Goal: Task Accomplishment & Management: Complete application form

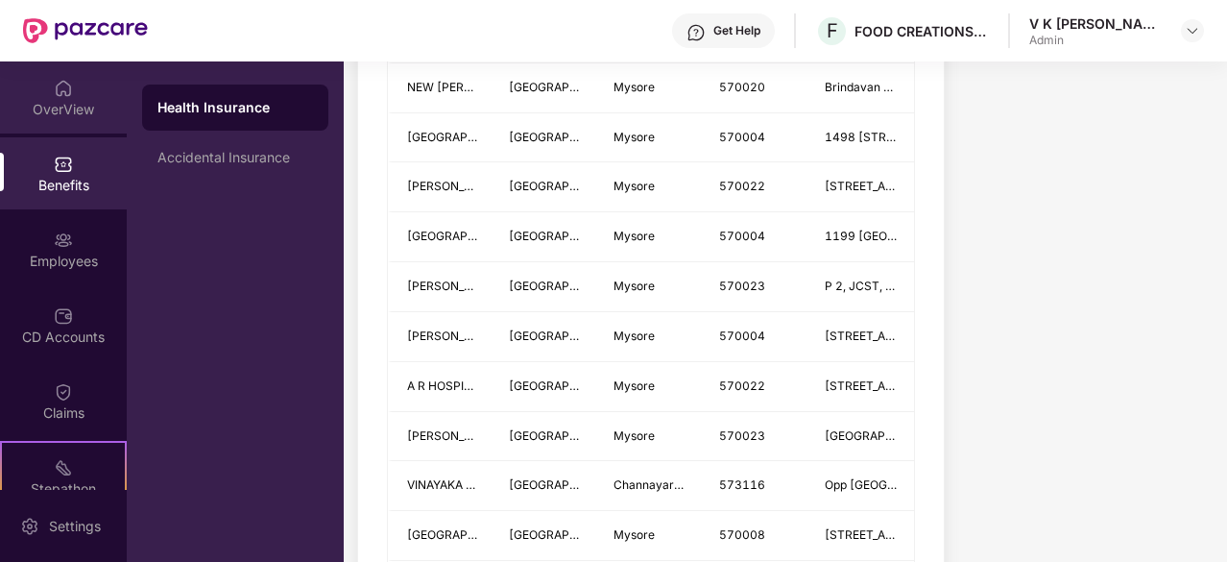
click at [62, 108] on div "OverView" at bounding box center [63, 109] width 127 height 19
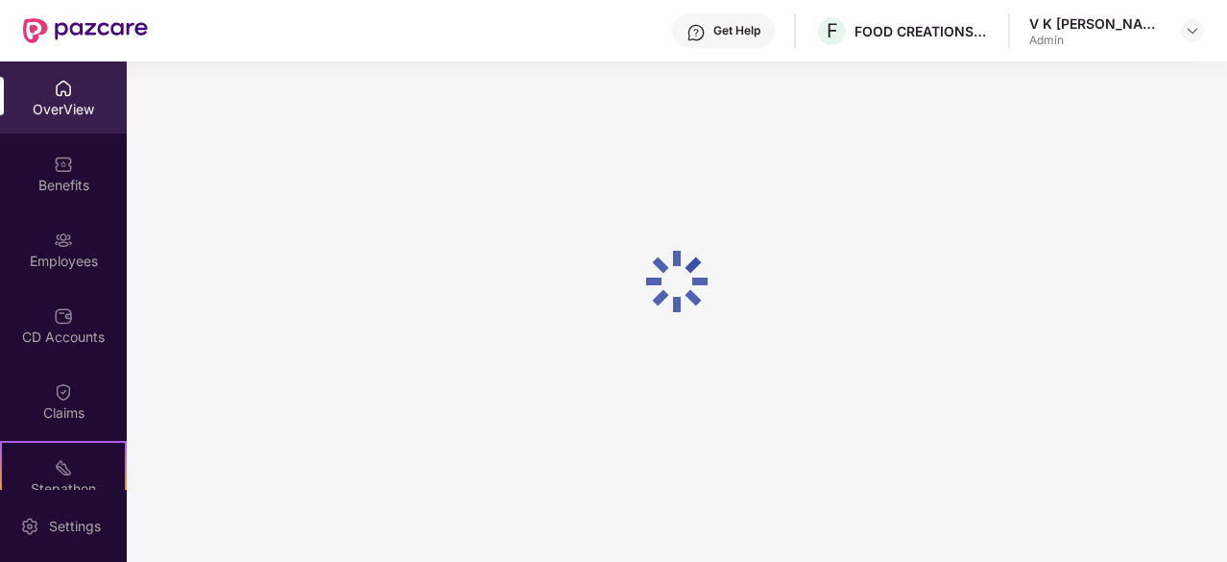
scroll to position [61, 0]
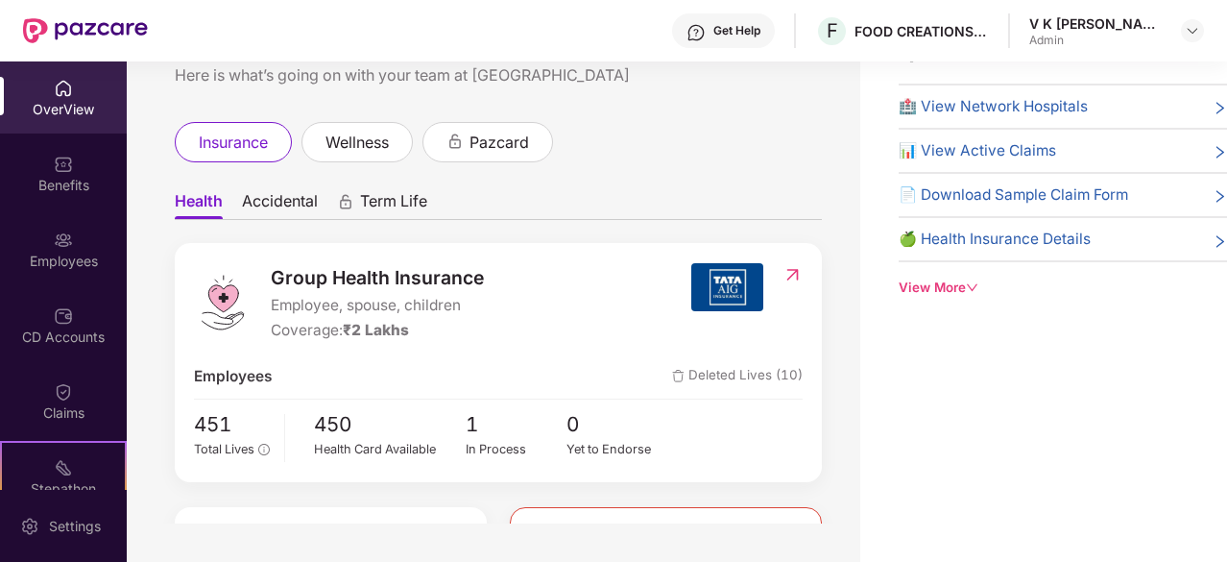
click at [84, 101] on div "OverView" at bounding box center [63, 109] width 127 height 19
click at [61, 184] on div "Benefits" at bounding box center [63, 185] width 127 height 19
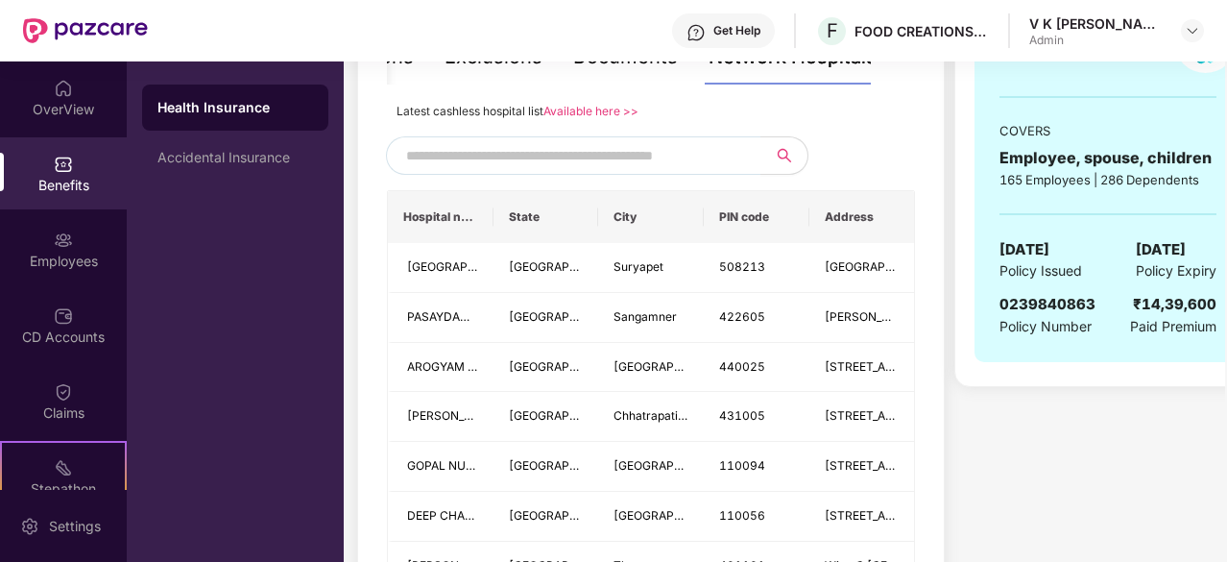
scroll to position [2168, 0]
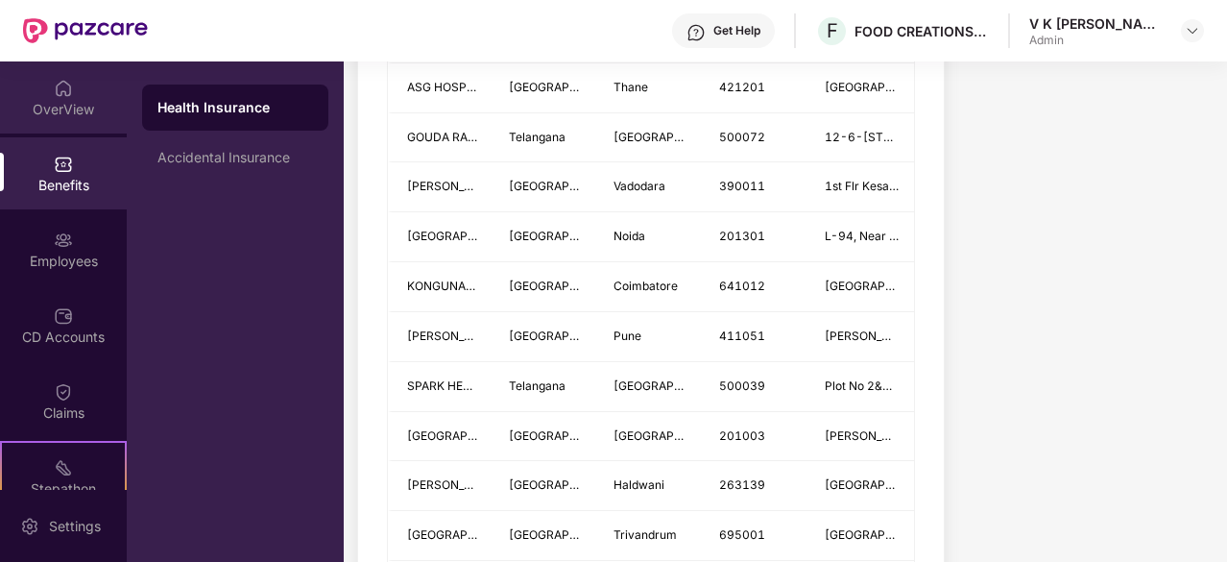
click at [66, 97] on img at bounding box center [63, 88] width 19 height 19
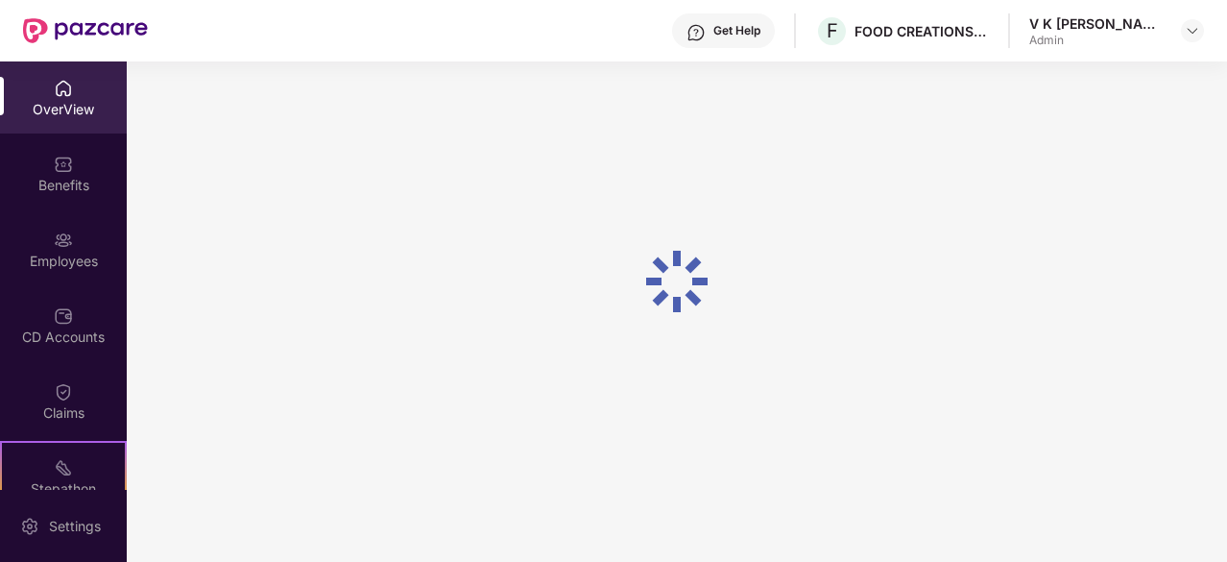
scroll to position [61, 0]
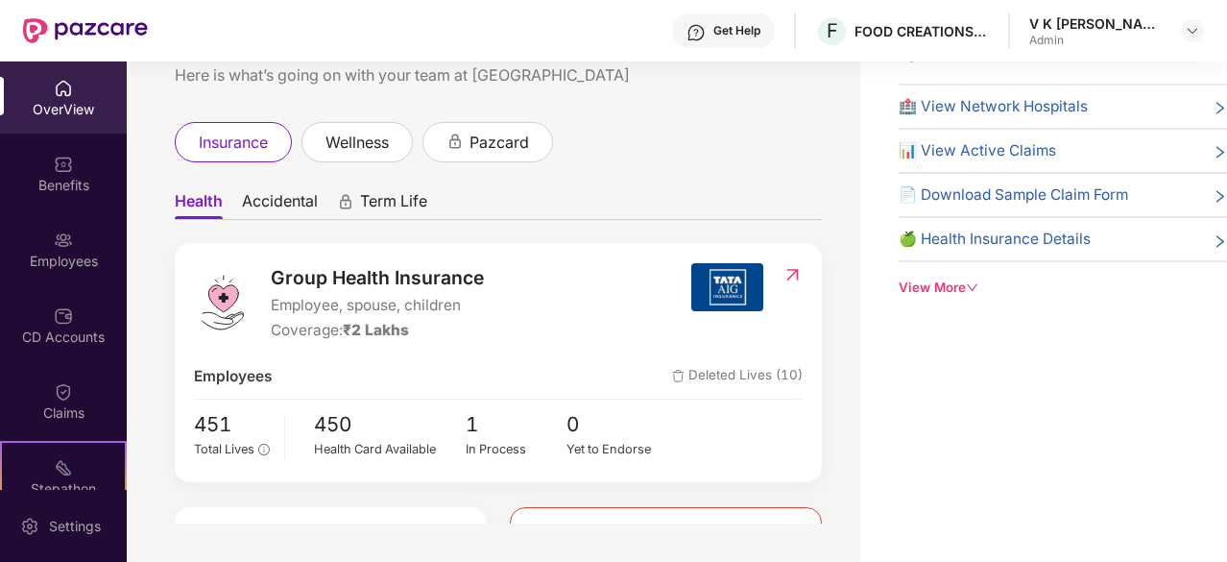
click at [729, 376] on span "Deleted Lives (10)" at bounding box center [737, 376] width 131 height 23
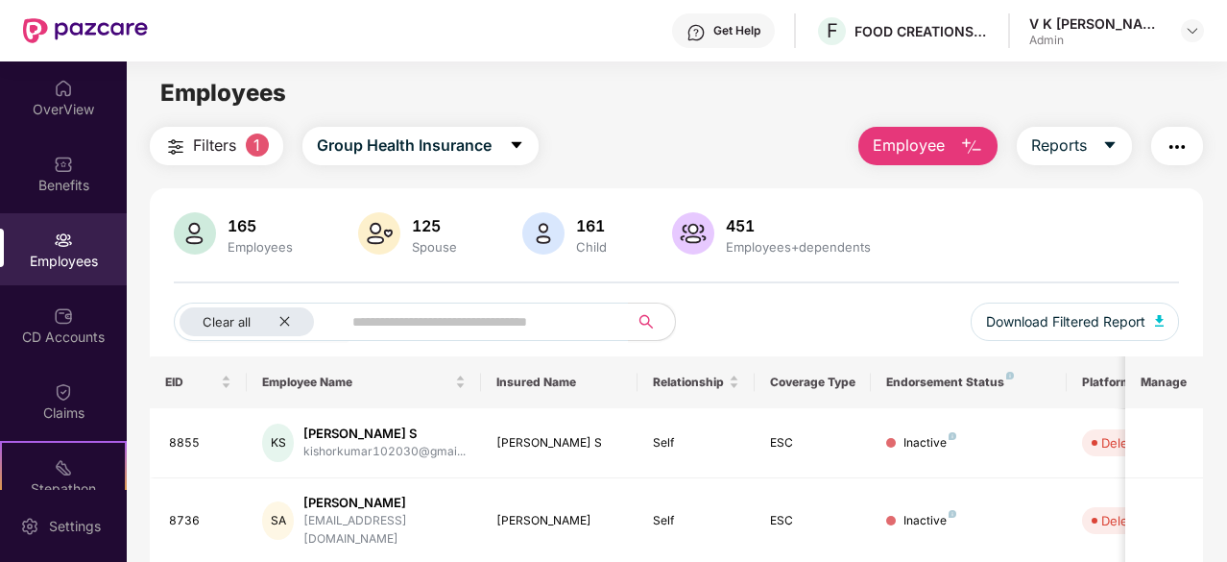
scroll to position [0, 0]
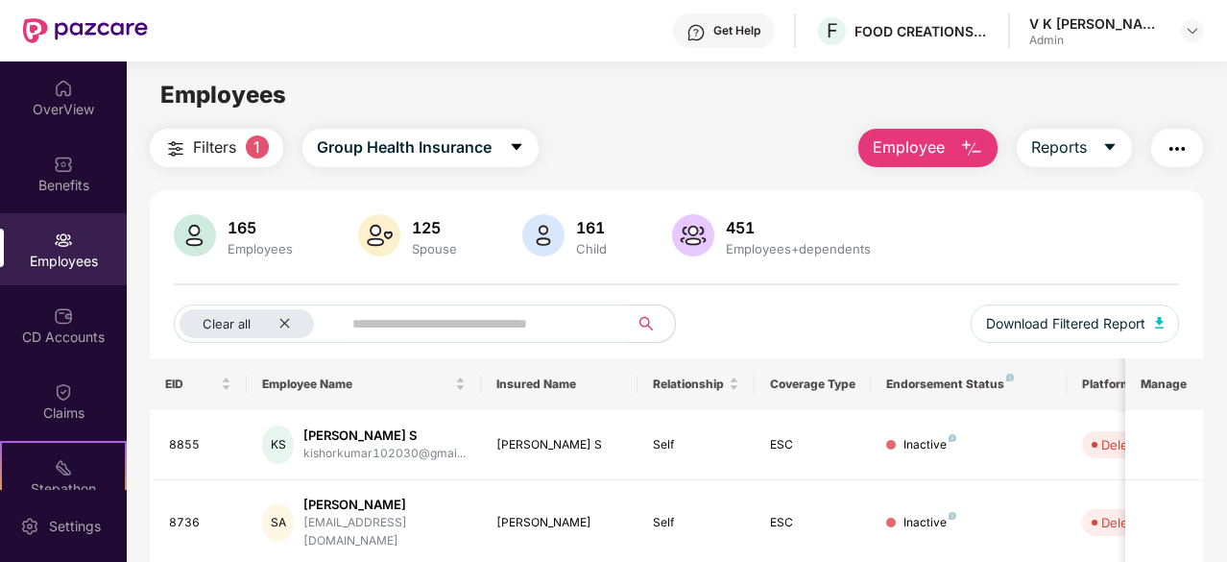
click at [207, 149] on span "Filters" at bounding box center [214, 147] width 43 height 24
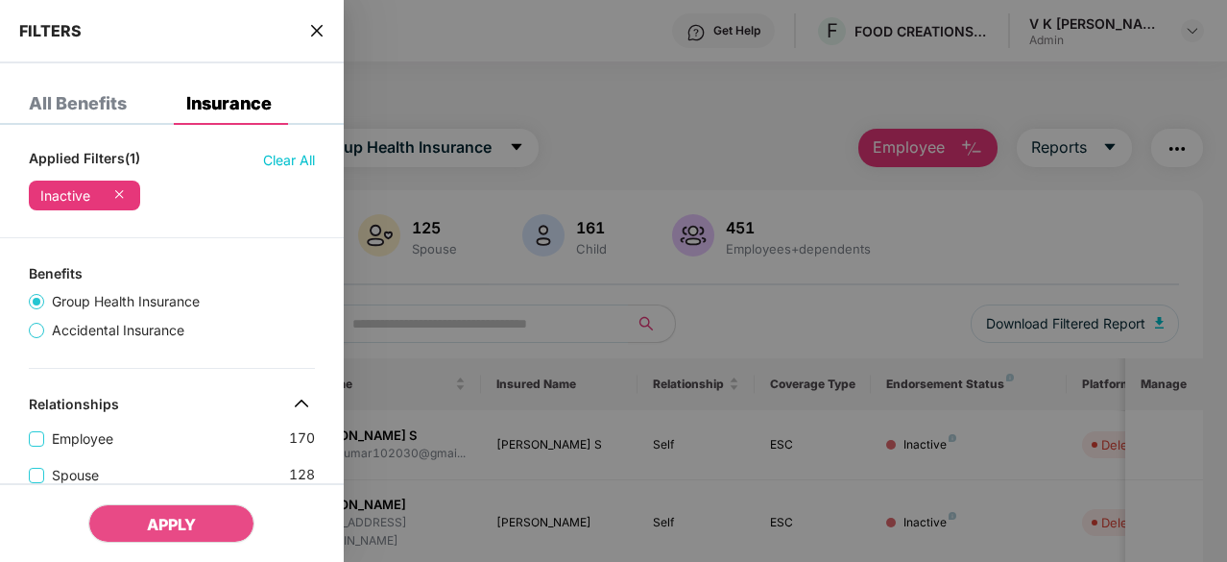
click at [315, 30] on icon "close" at bounding box center [316, 30] width 15 height 15
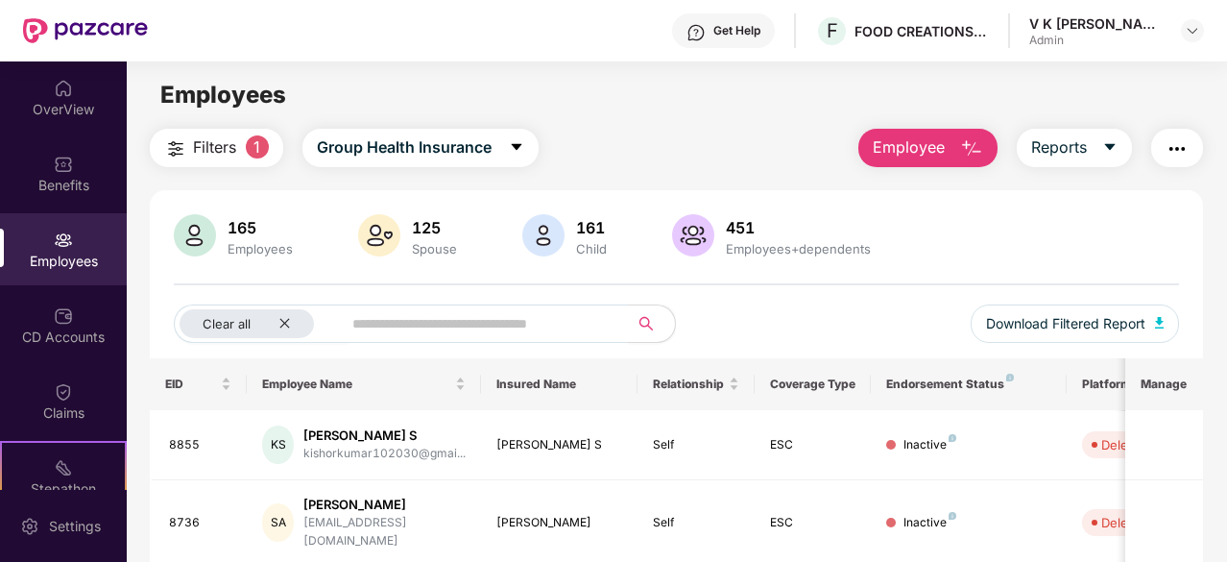
click at [60, 248] on img at bounding box center [63, 239] width 19 height 19
click at [48, 118] on div "OverView" at bounding box center [63, 97] width 127 height 72
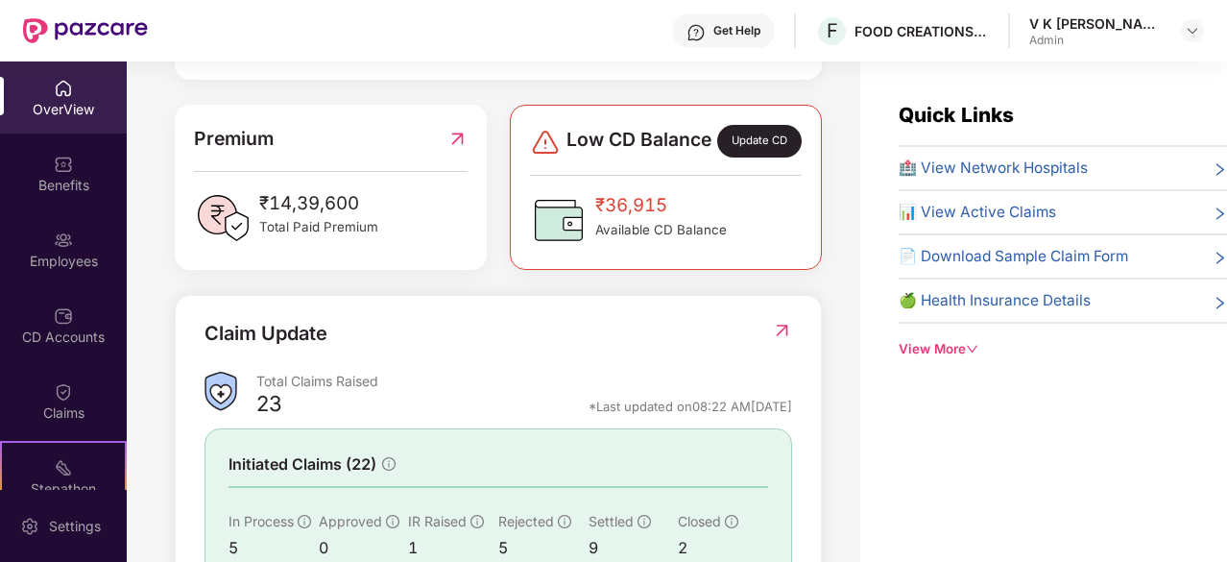
scroll to position [465, 0]
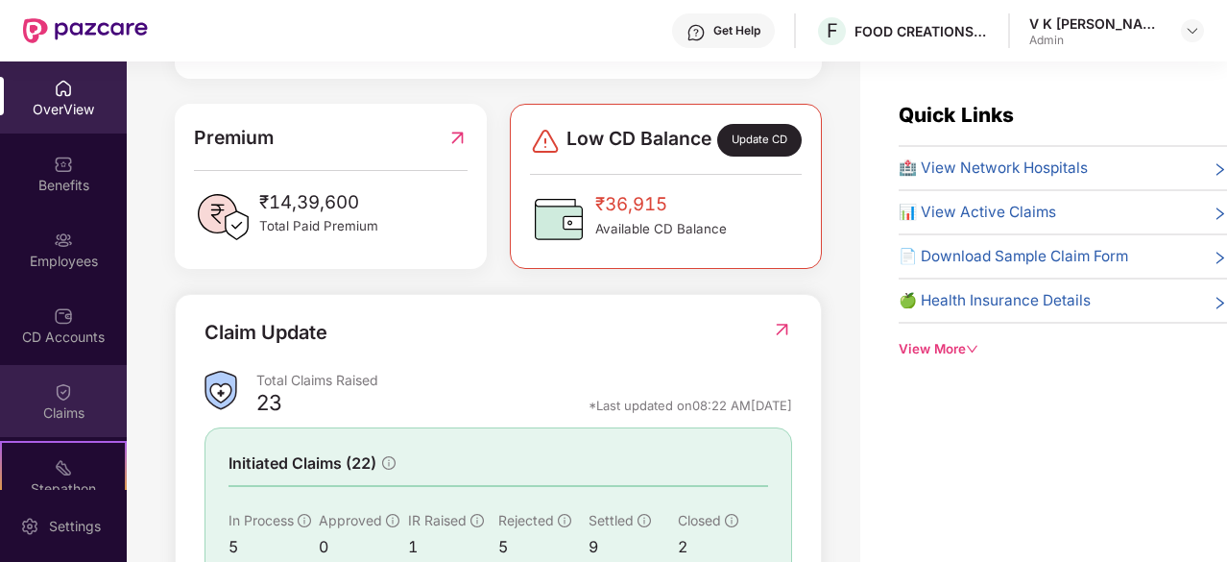
click at [56, 409] on div "Claims" at bounding box center [63, 412] width 127 height 19
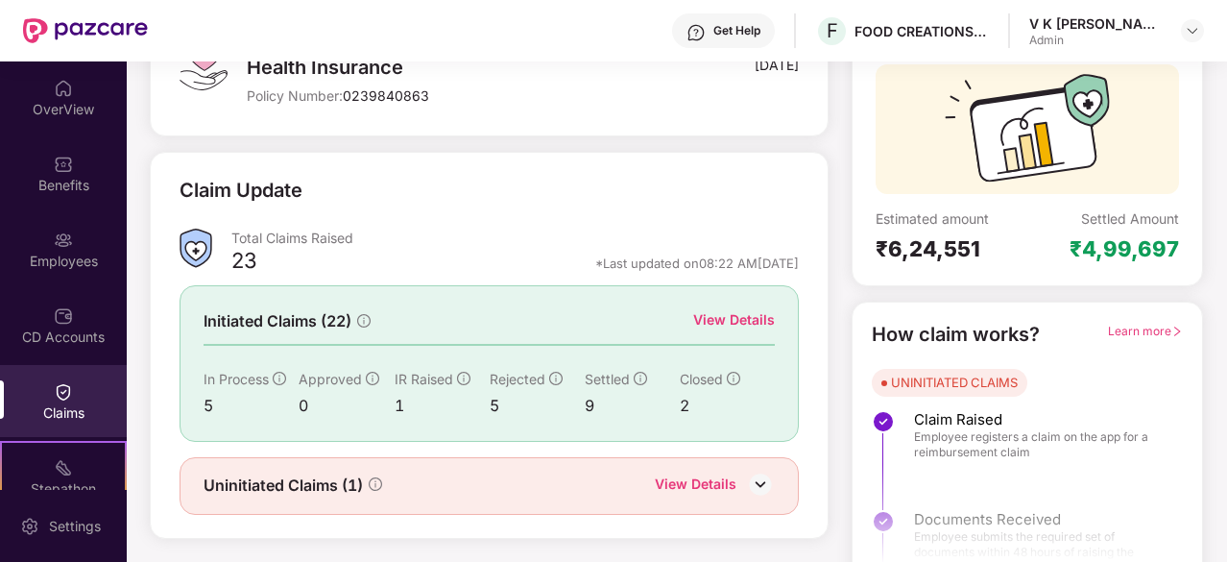
scroll to position [188, 0]
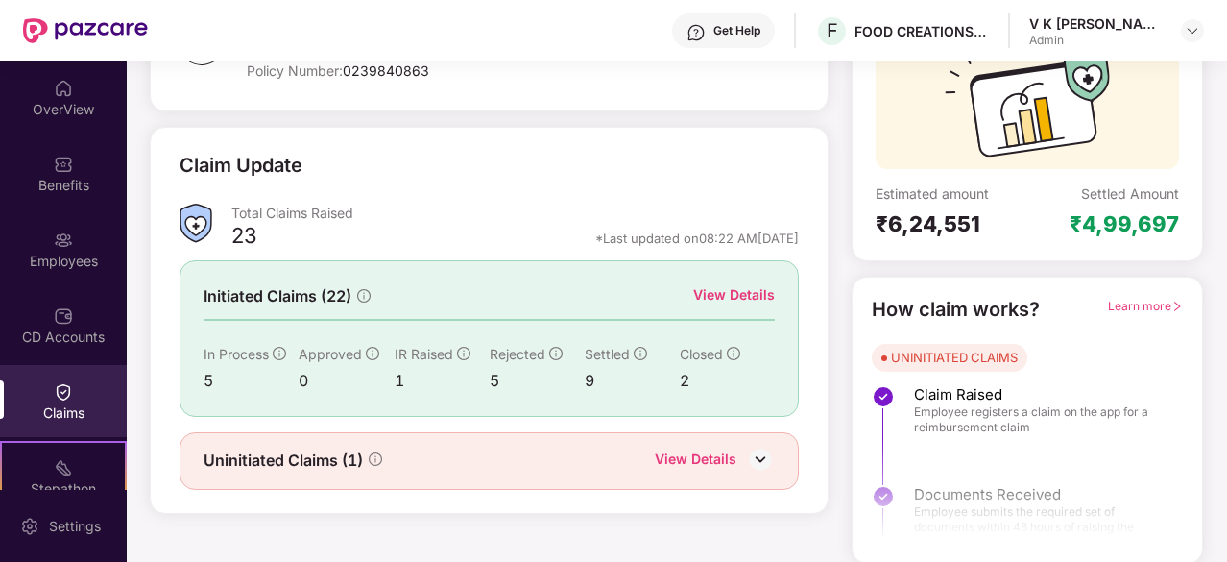
click at [720, 285] on div "View Details" at bounding box center [734, 294] width 82 height 21
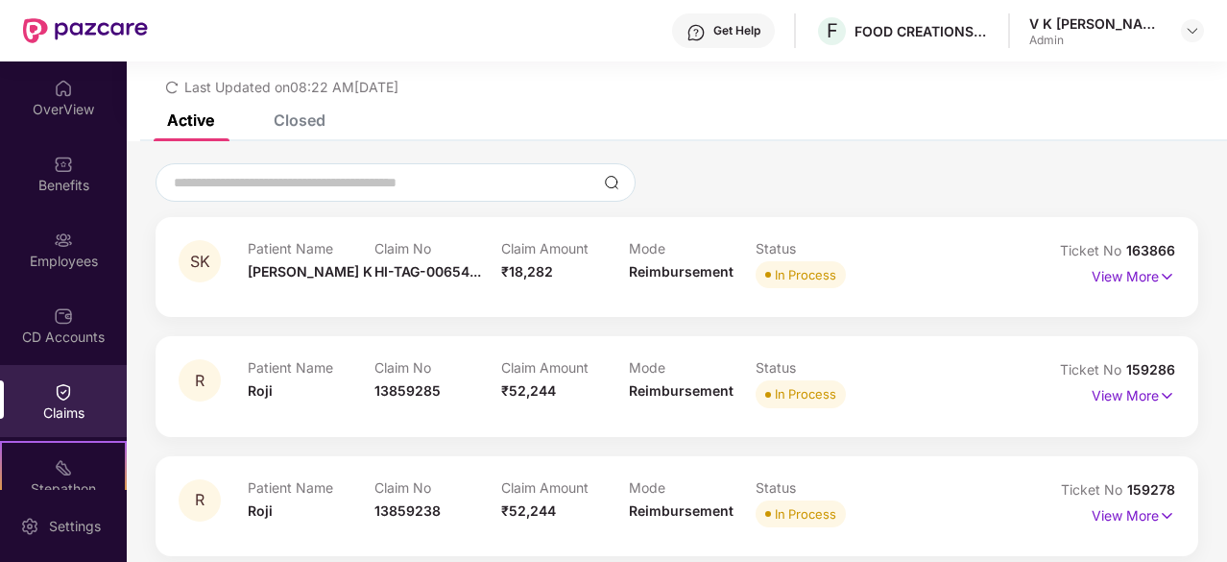
scroll to position [56, 0]
click at [1123, 274] on p "View More" at bounding box center [1134, 276] width 84 height 26
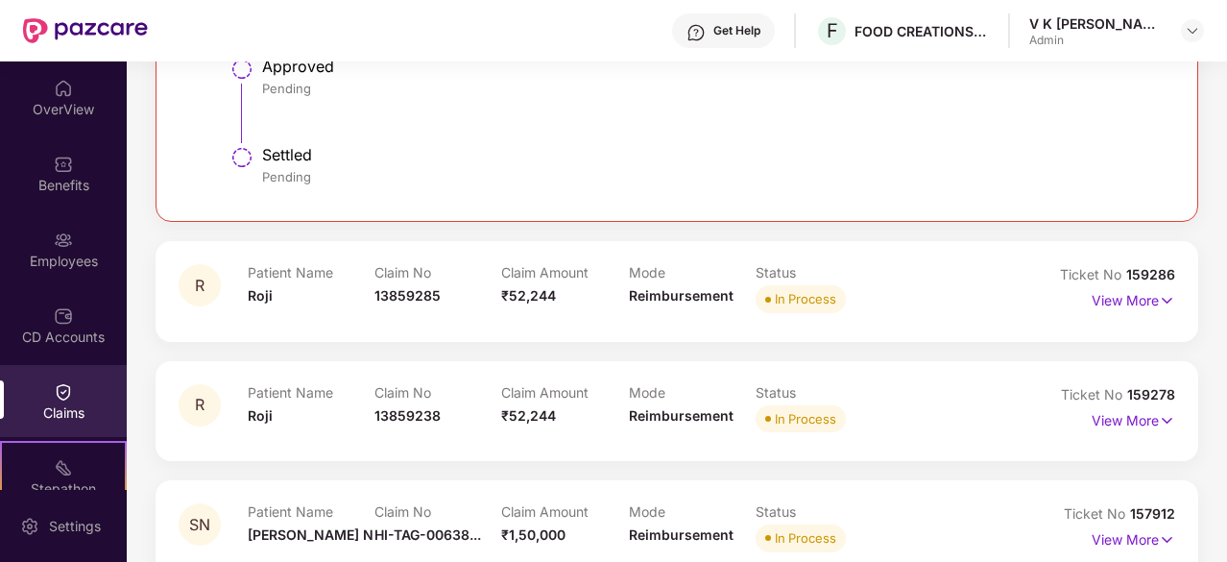
scroll to position [879, 0]
click at [1132, 297] on p "View More" at bounding box center [1134, 297] width 84 height 26
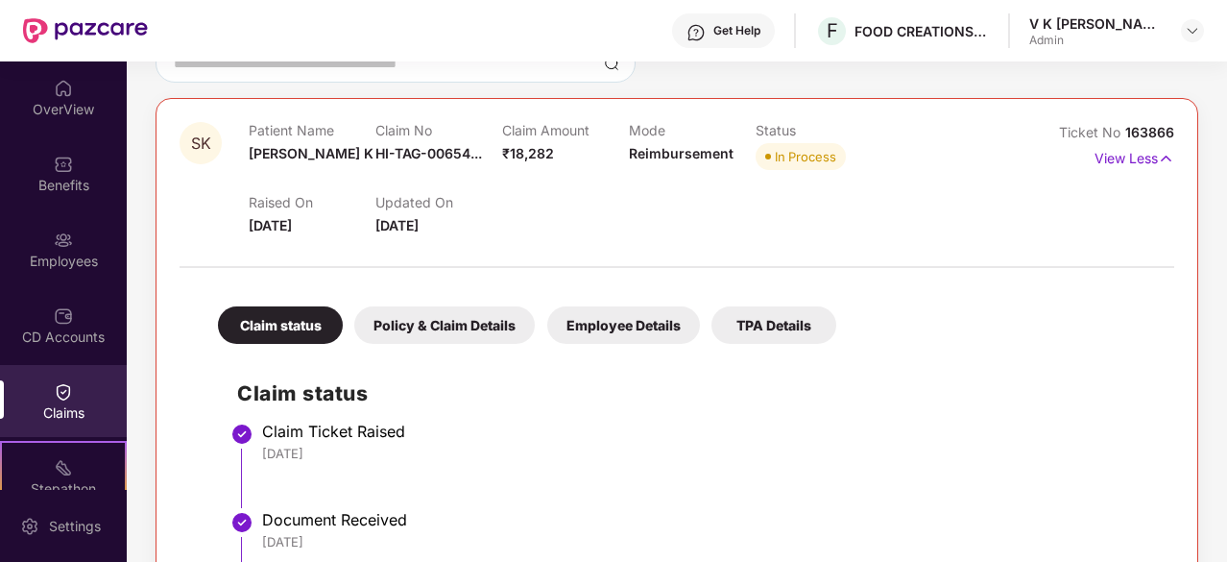
scroll to position [0, 0]
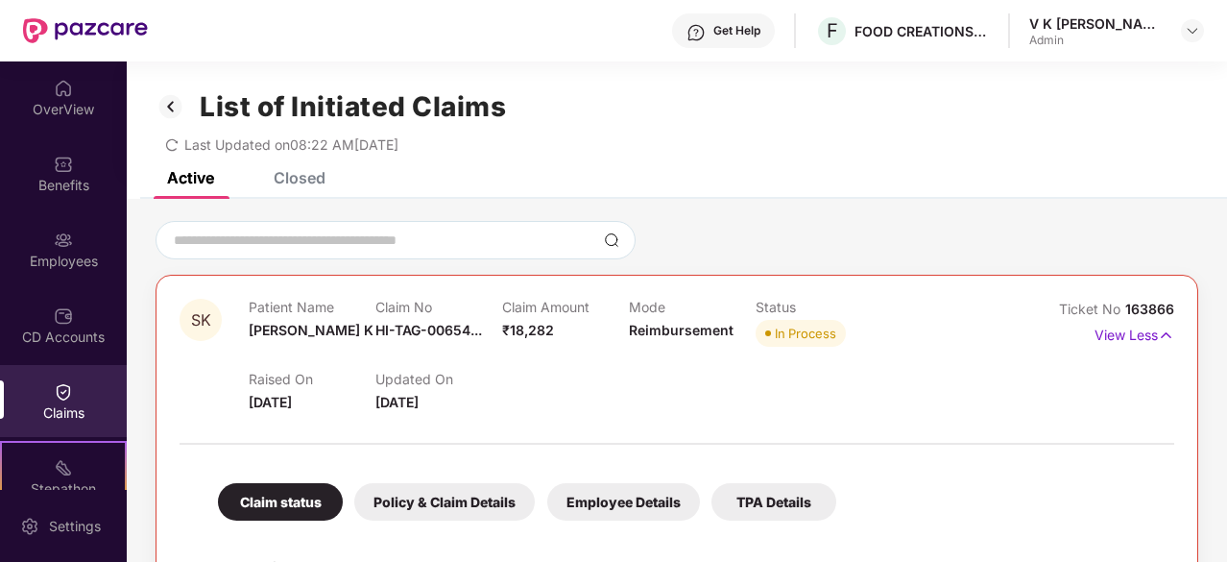
click at [173, 101] on img at bounding box center [171, 106] width 31 height 33
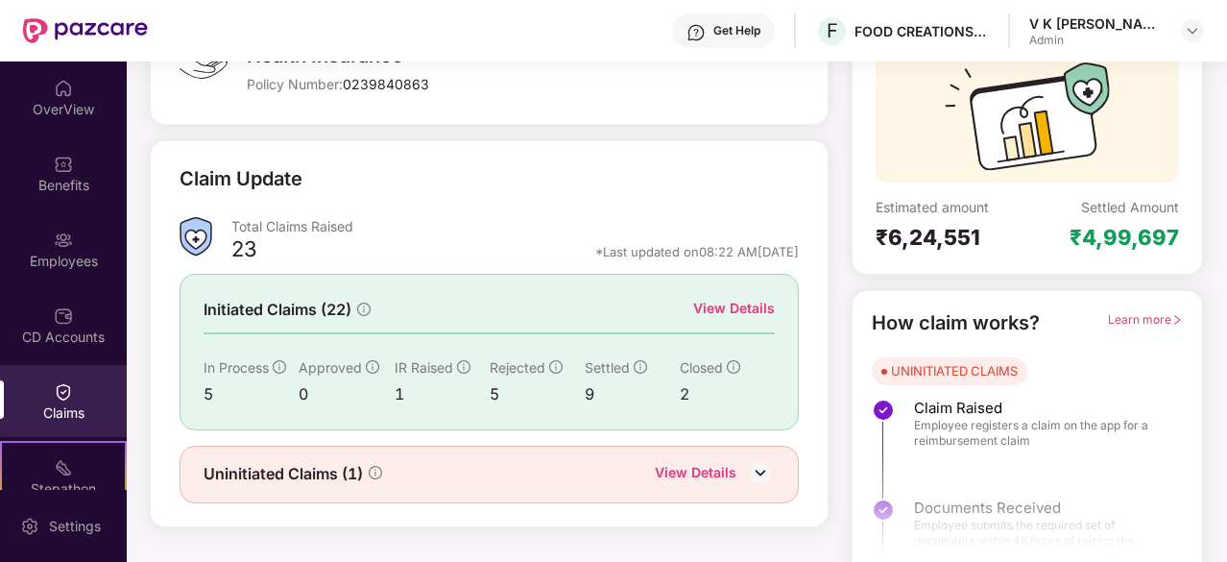
scroll to position [188, 0]
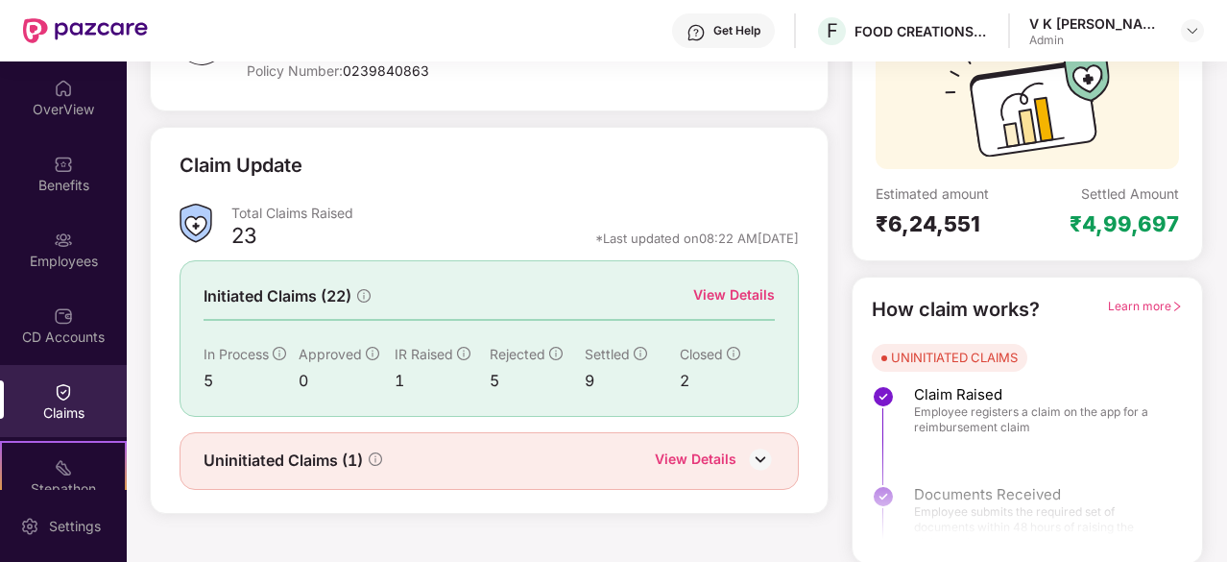
click at [707, 456] on div "View Details" at bounding box center [696, 460] width 82 height 25
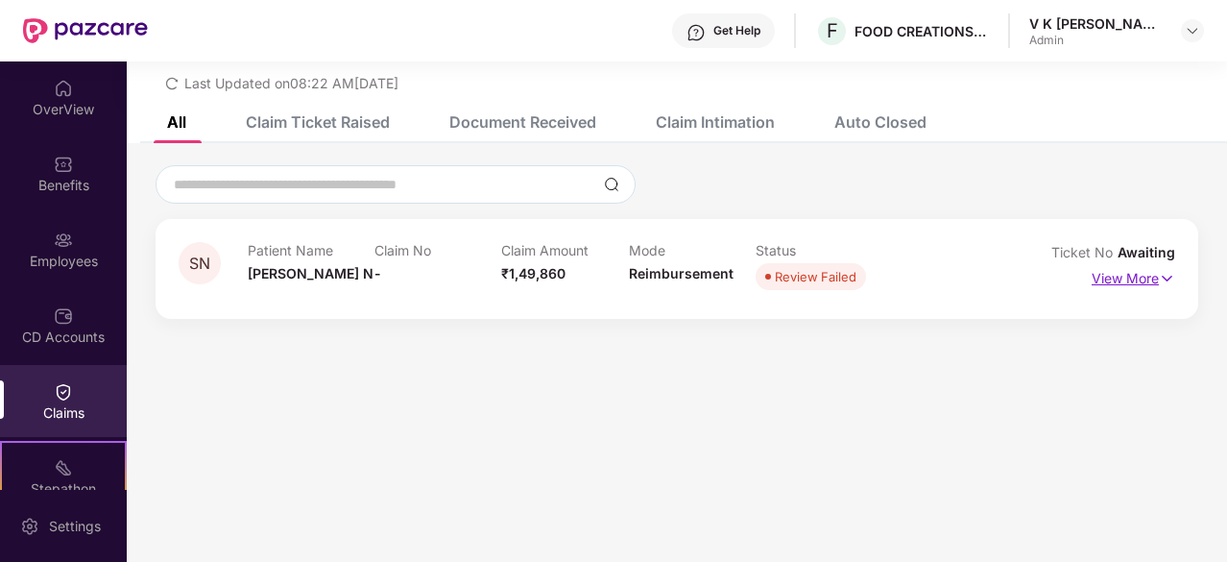
click at [1101, 281] on p "View More" at bounding box center [1134, 276] width 84 height 26
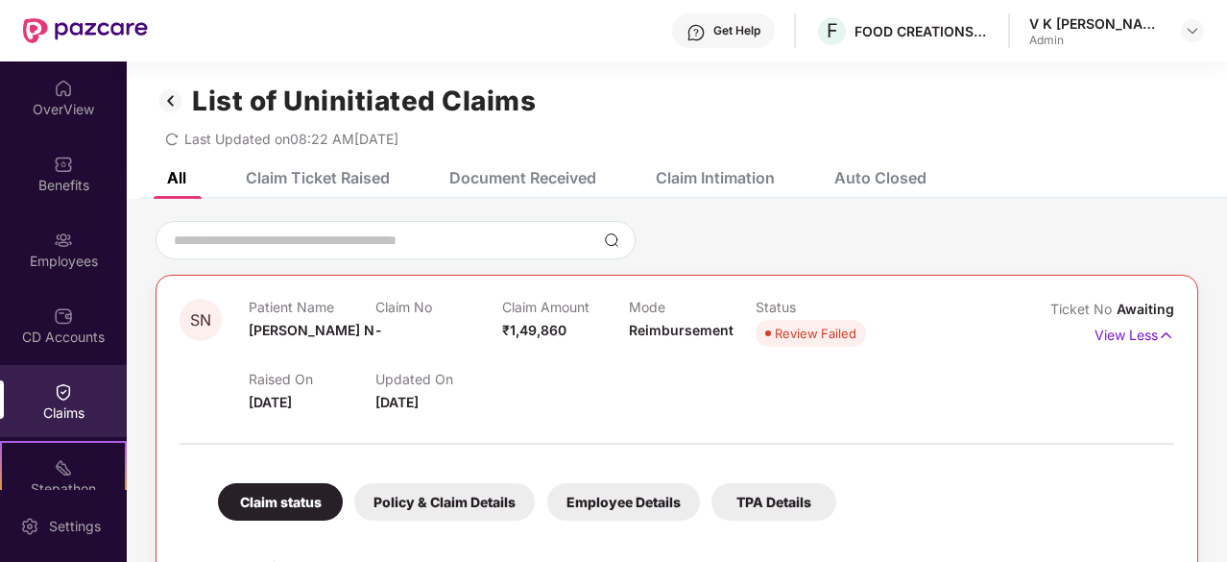
scroll to position [4, 0]
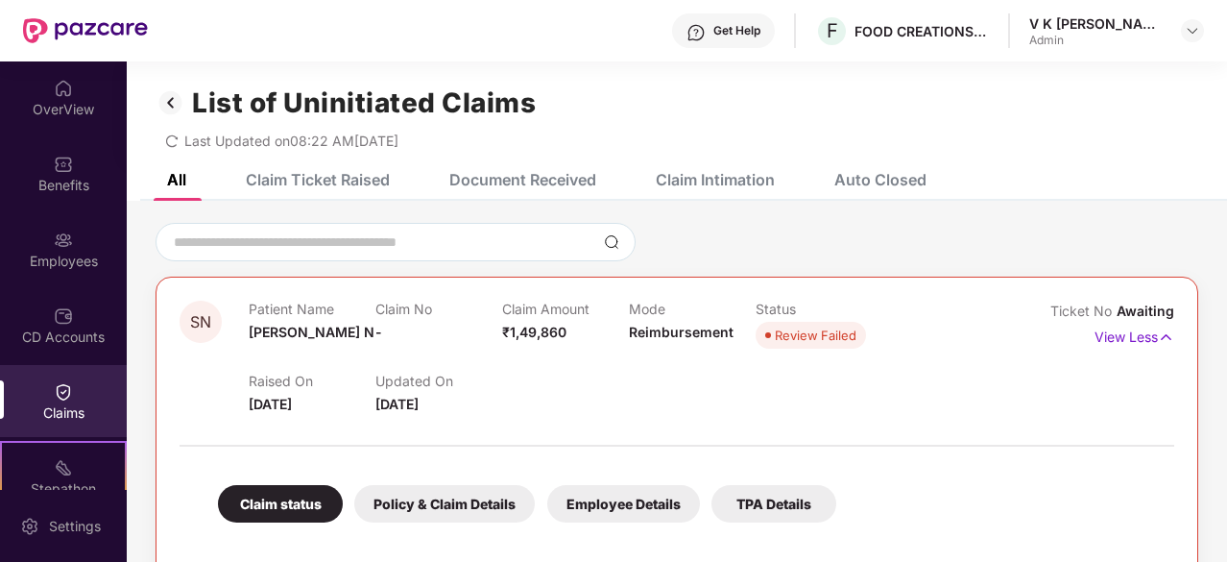
click at [169, 106] on img at bounding box center [171, 102] width 31 height 33
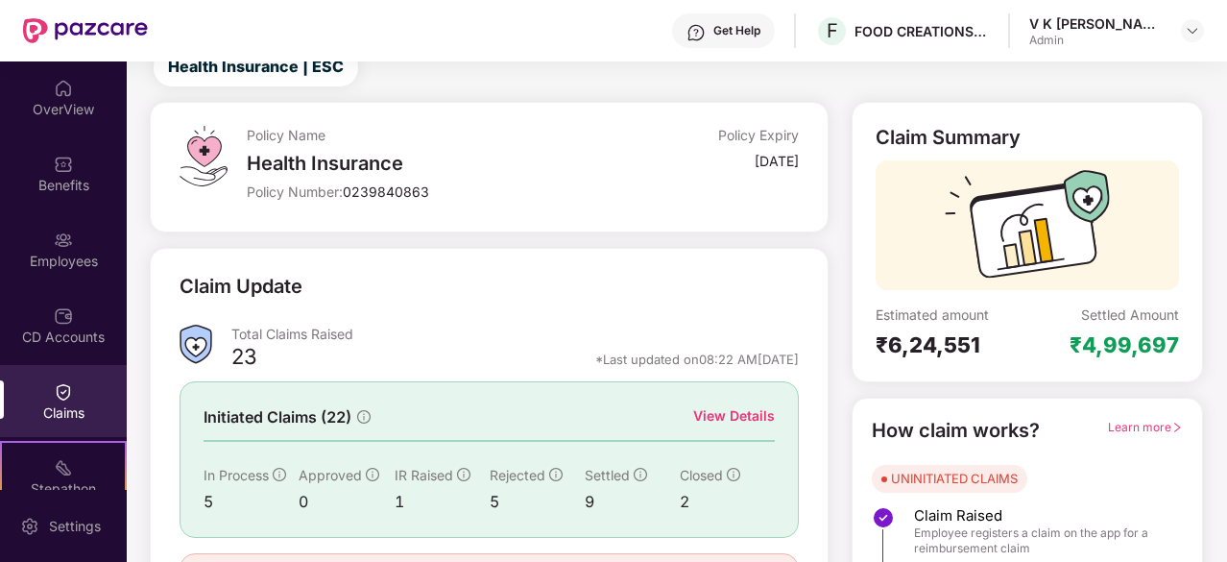
scroll to position [83, 0]
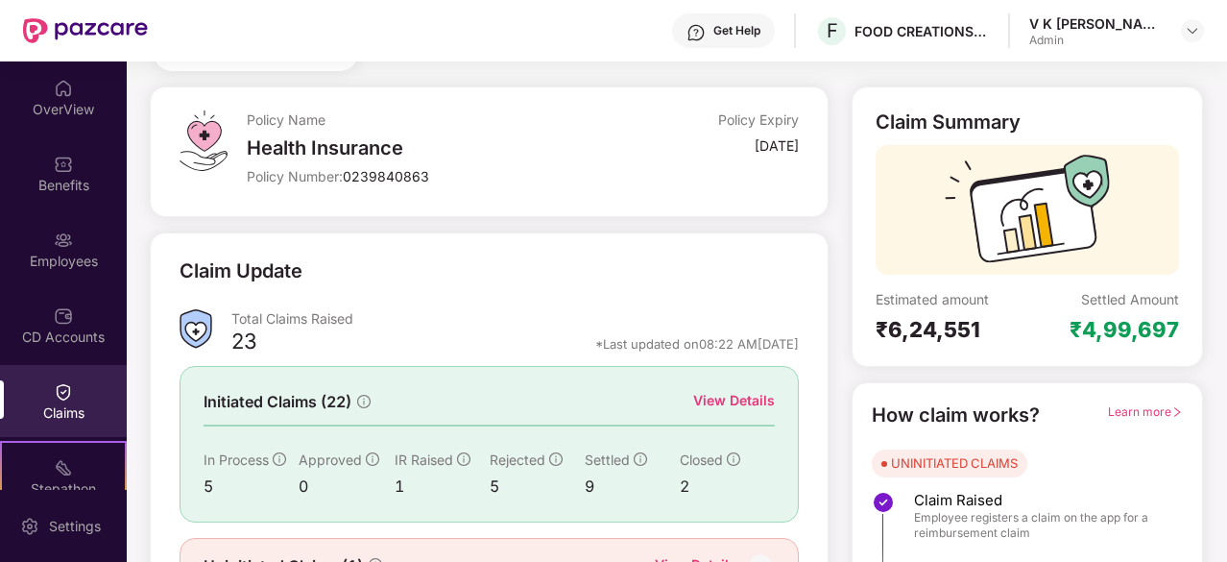
click at [757, 402] on div "View Details" at bounding box center [734, 400] width 82 height 21
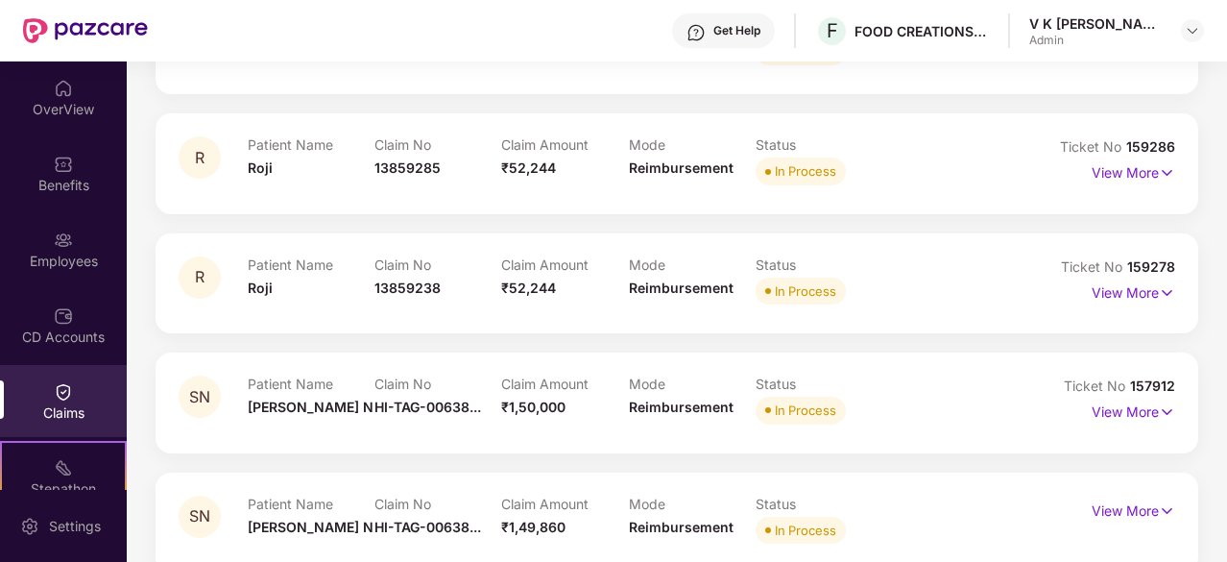
scroll to position [328, 0]
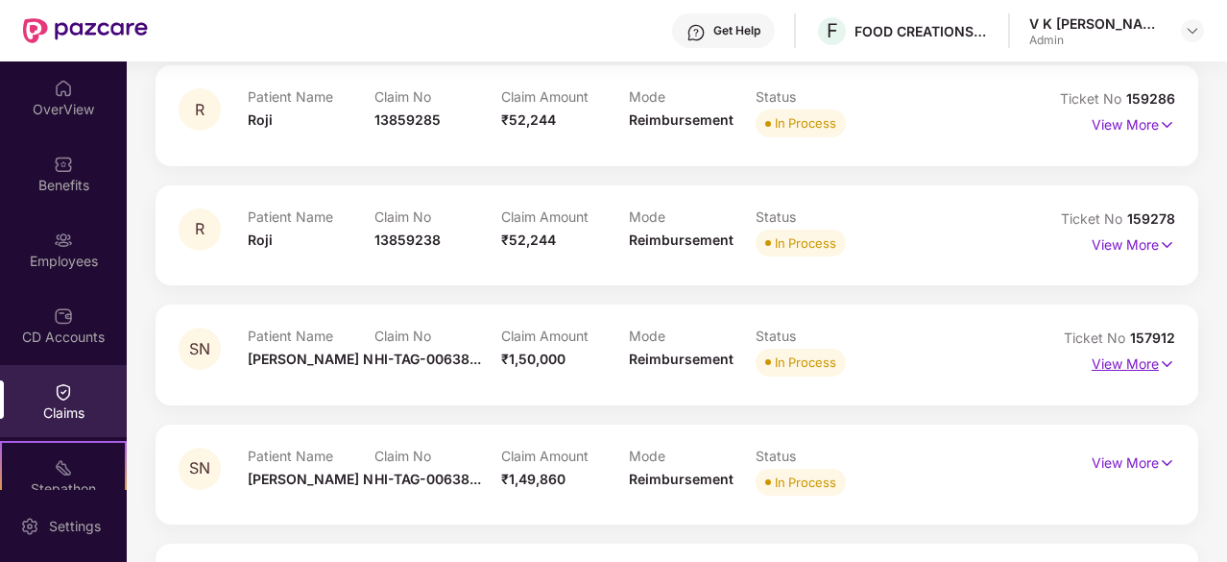
click at [1131, 366] on p "View More" at bounding box center [1134, 362] width 84 height 26
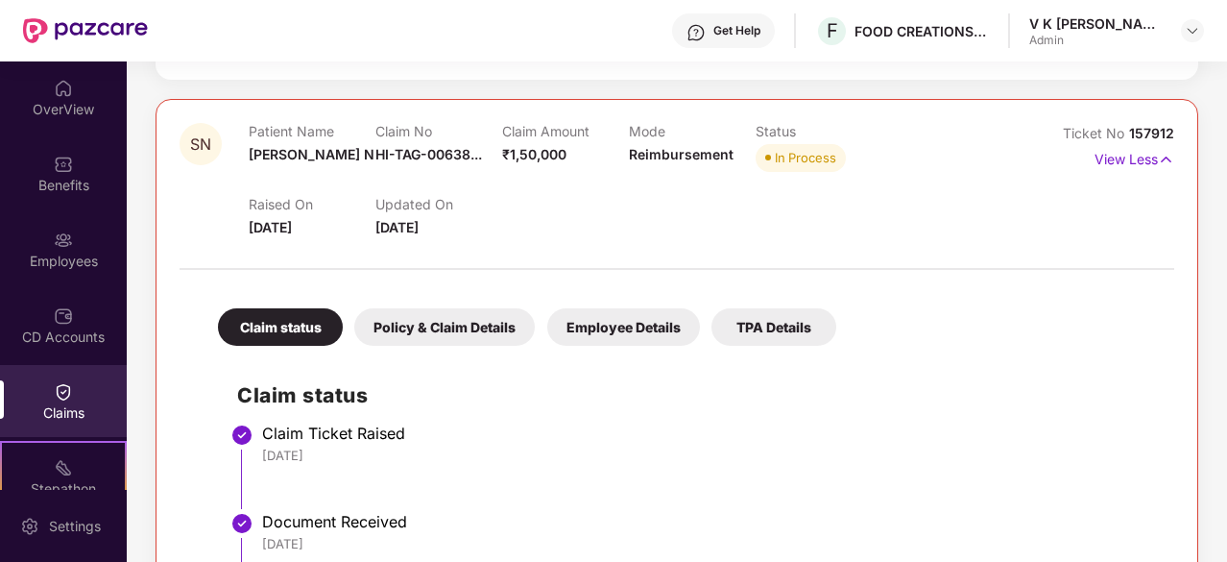
scroll to position [432, 0]
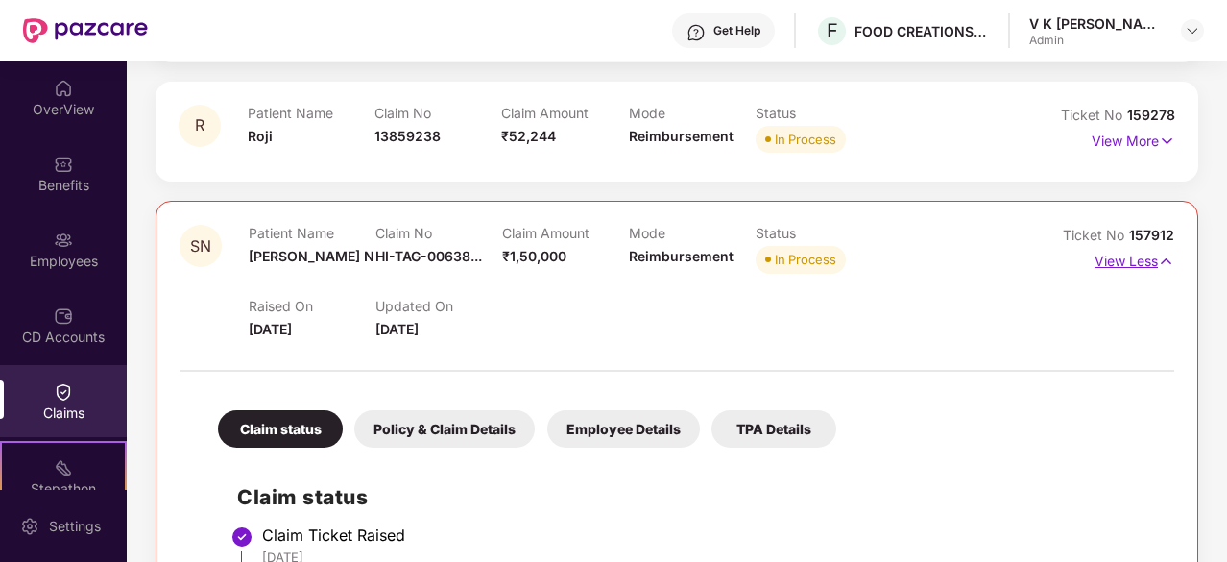
click at [1139, 253] on p "View Less" at bounding box center [1135, 259] width 80 height 26
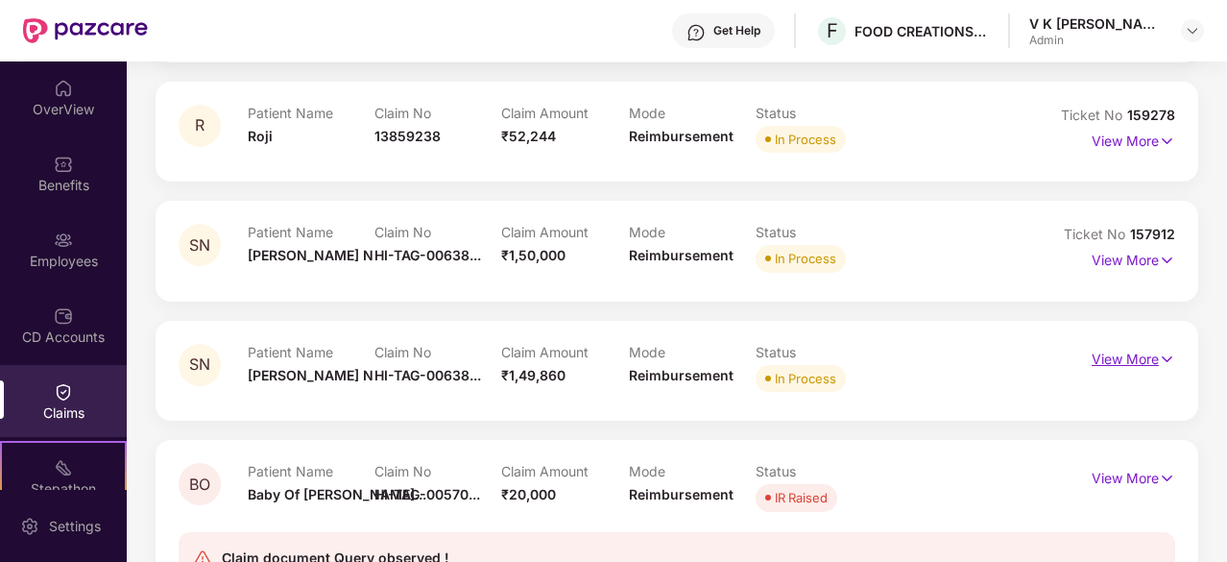
click at [1128, 359] on p "View More" at bounding box center [1134, 357] width 84 height 26
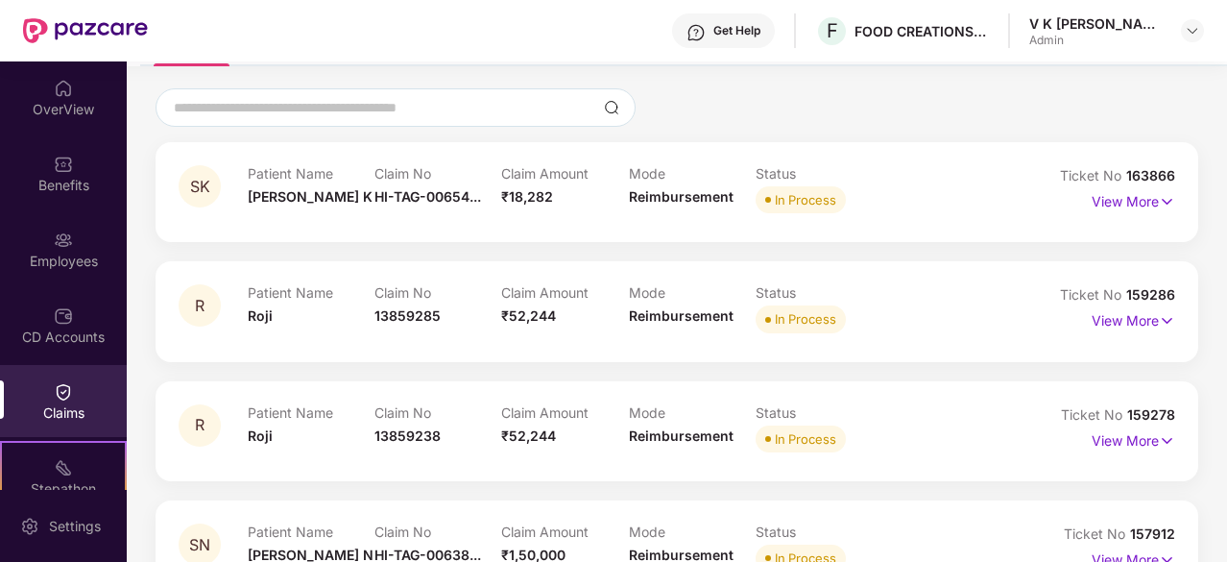
scroll to position [0, 0]
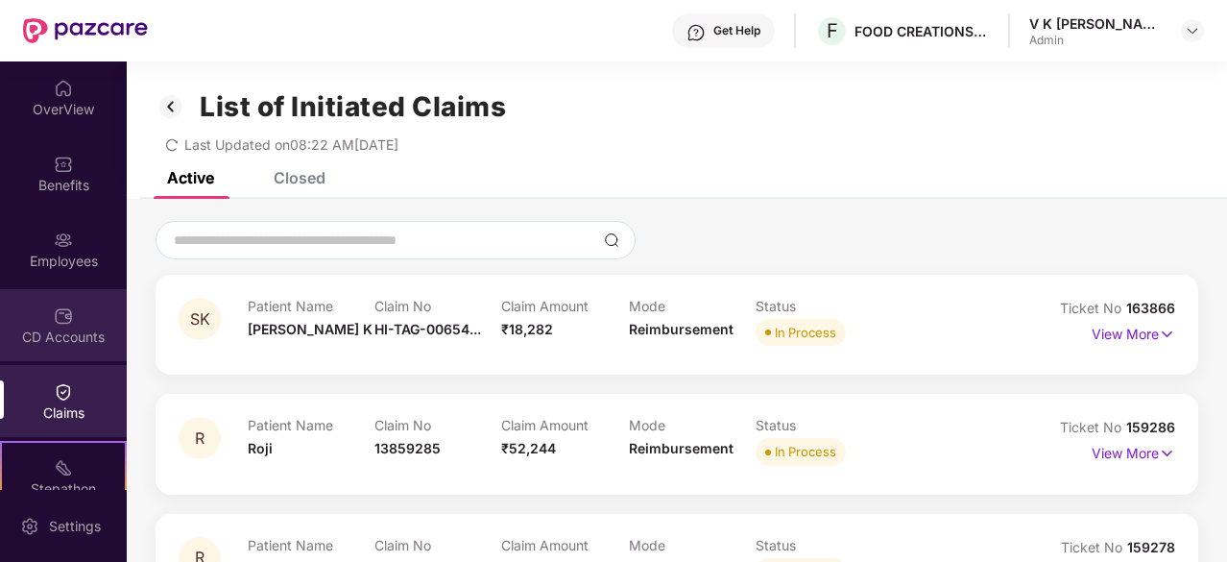
click at [69, 322] on img at bounding box center [63, 315] width 19 height 19
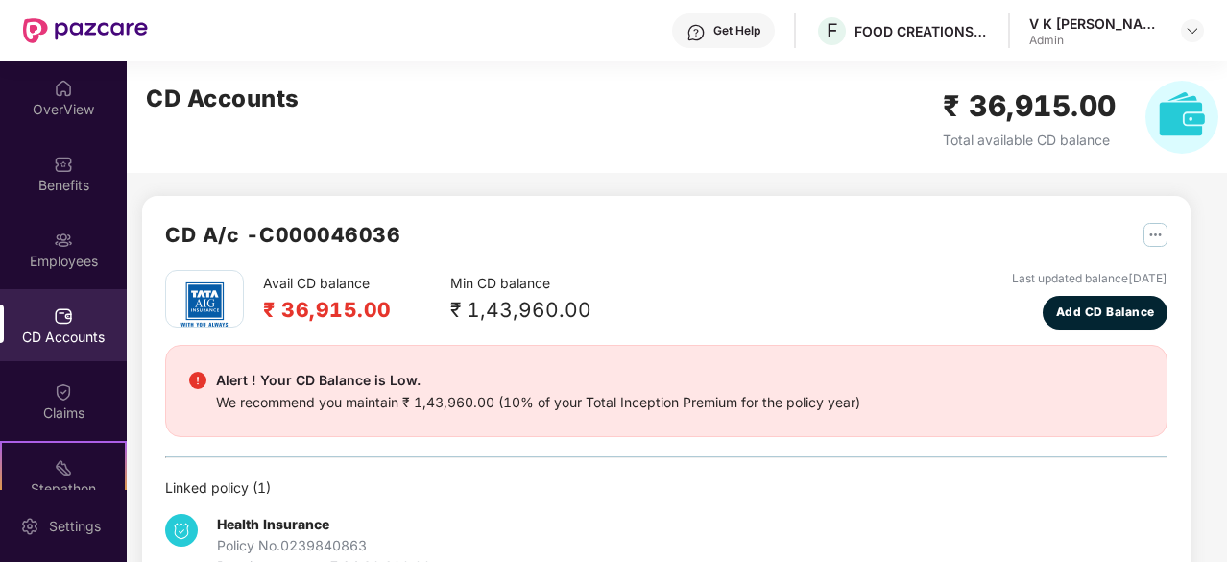
scroll to position [60, 0]
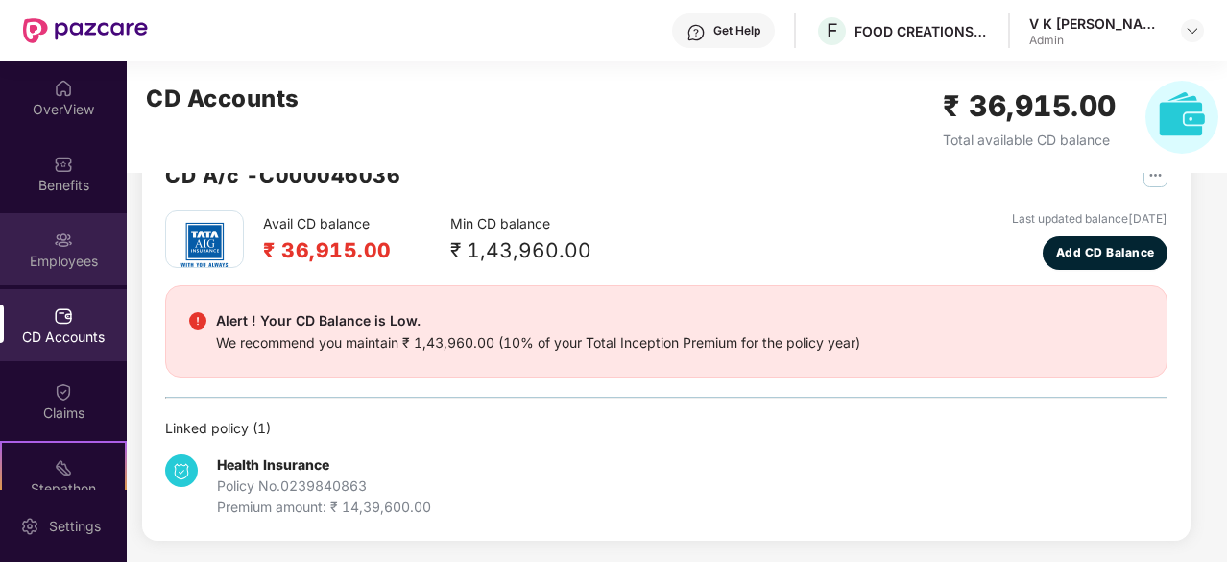
click at [37, 265] on div "Employees" at bounding box center [63, 261] width 127 height 19
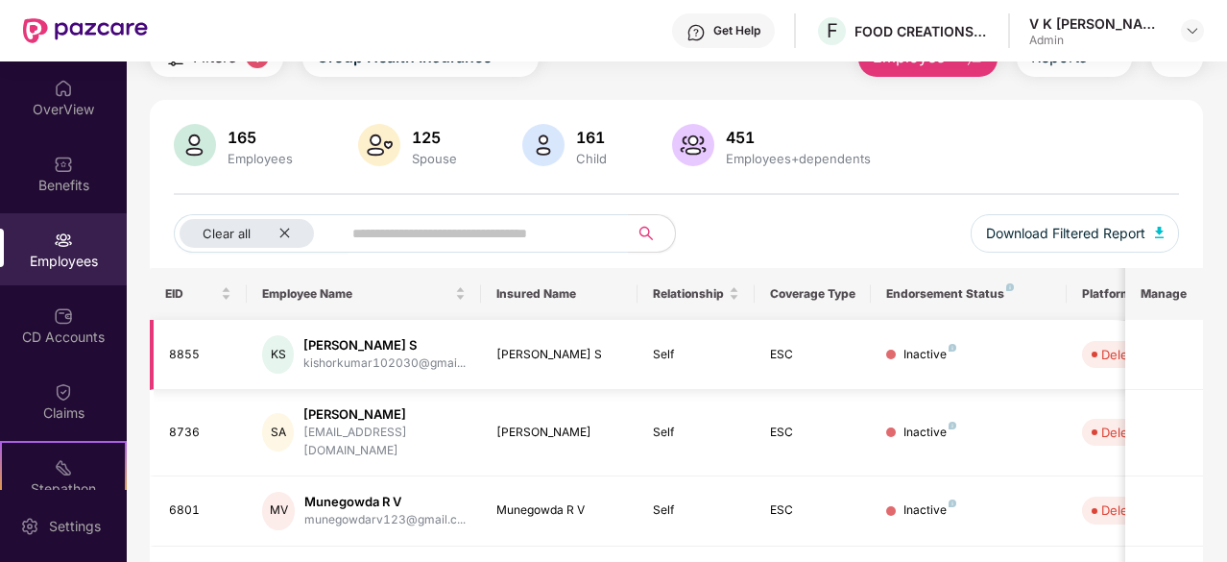
scroll to position [59, 0]
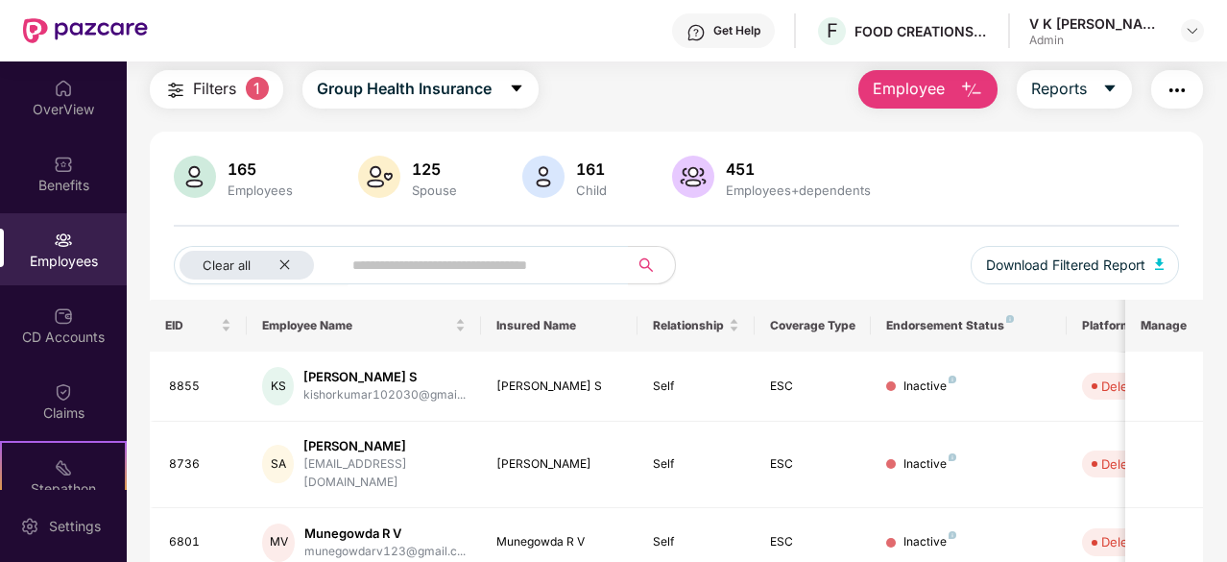
click at [236, 186] on div "Employees" at bounding box center [260, 189] width 73 height 15
click at [282, 275] on div "Clear all" at bounding box center [247, 265] width 134 height 29
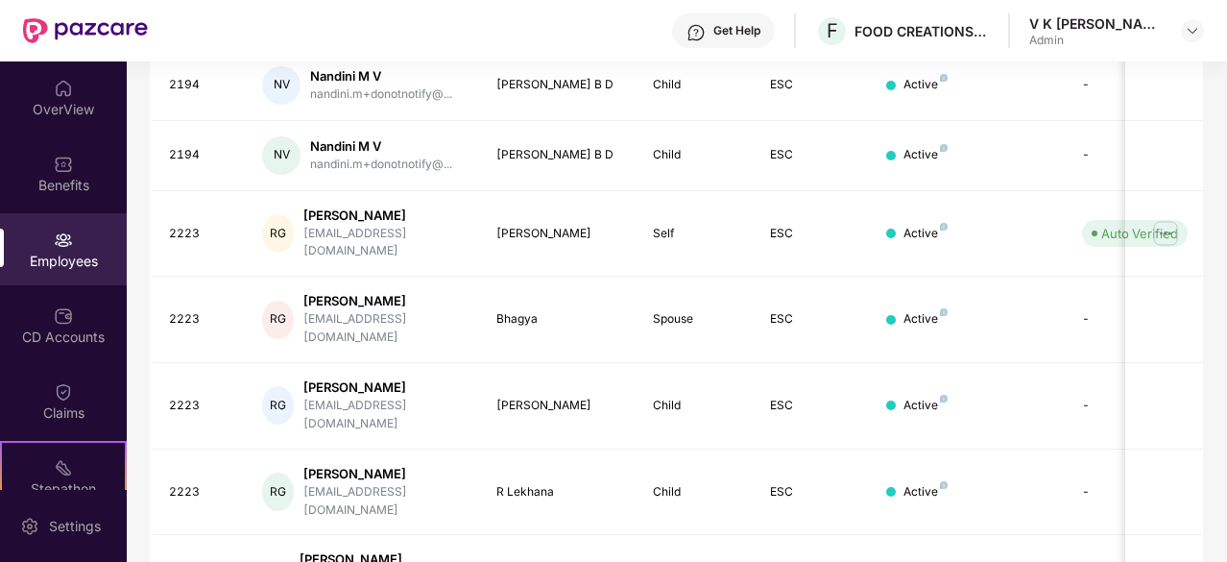
scroll to position [614, 0]
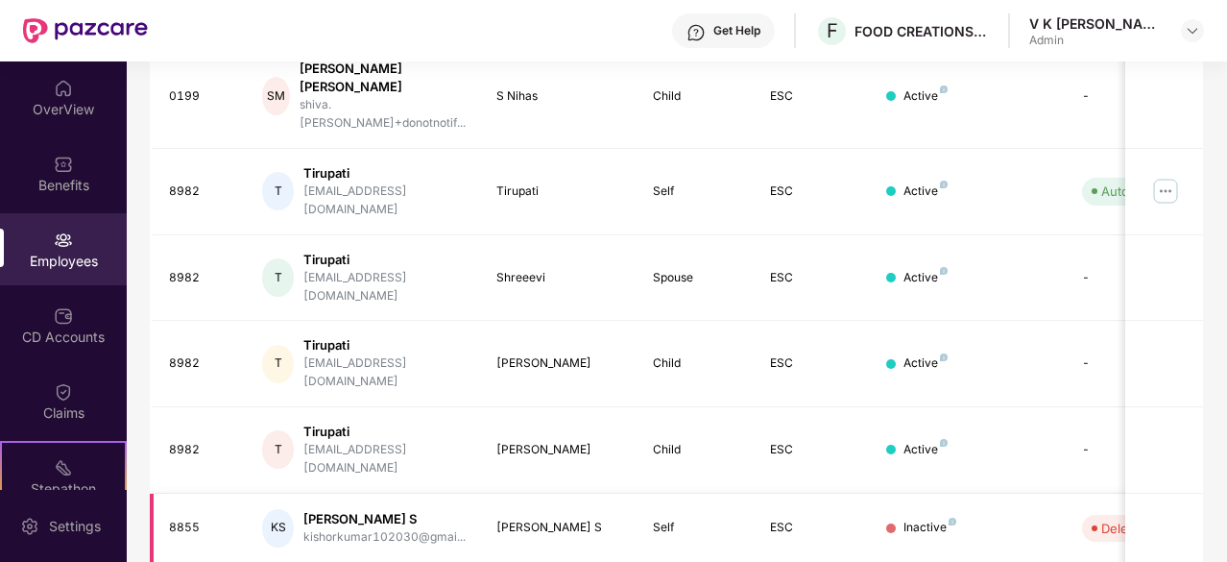
scroll to position [630, 0]
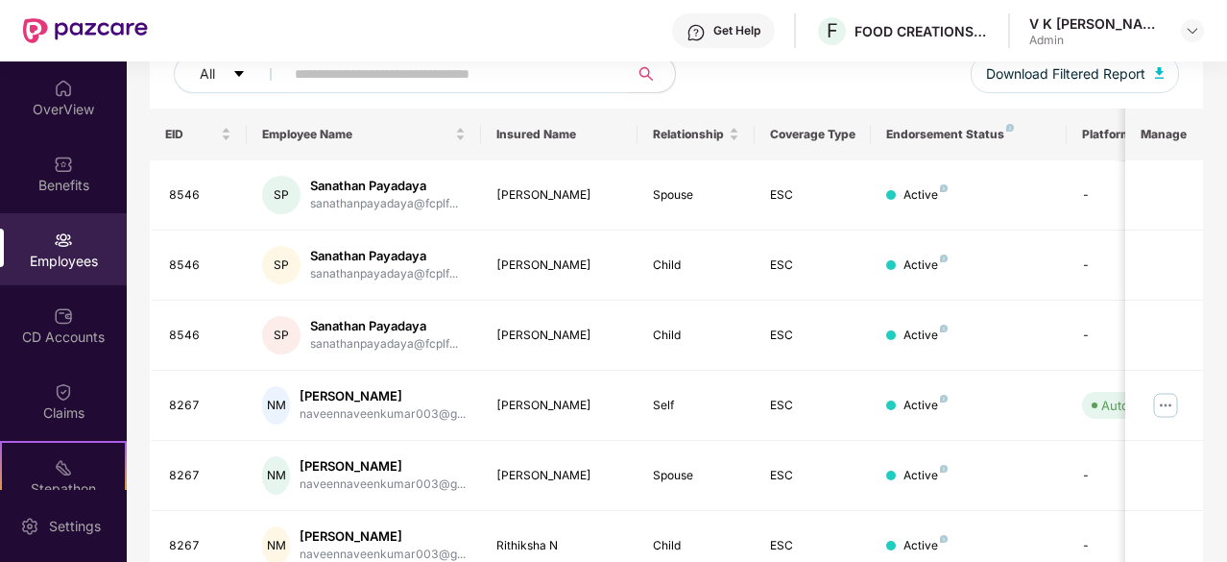
scroll to position [614, 0]
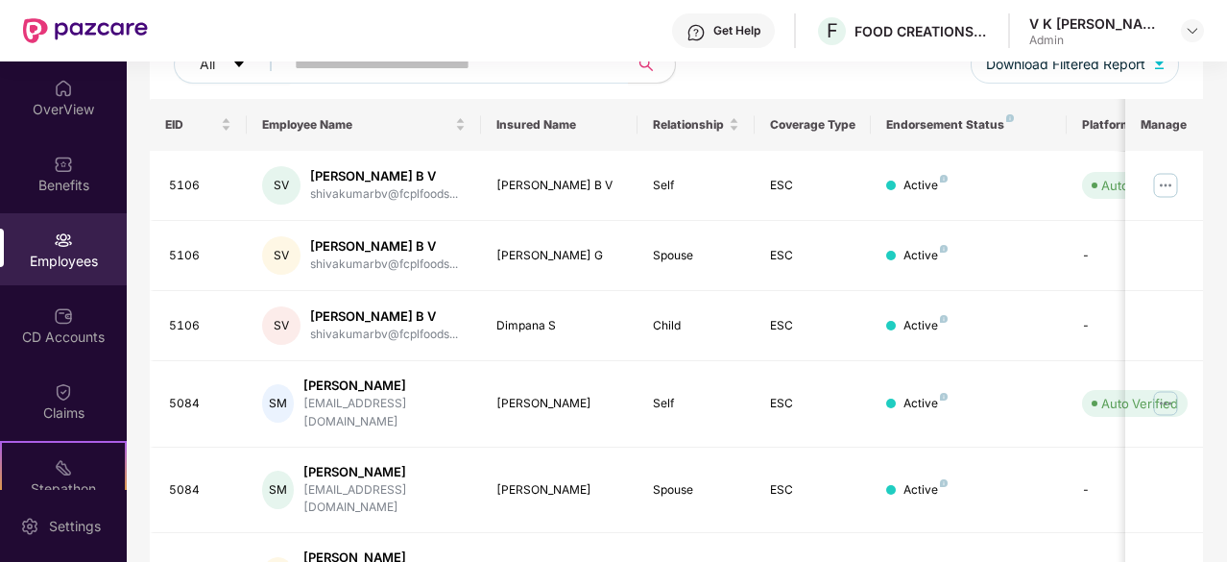
scroll to position [630, 0]
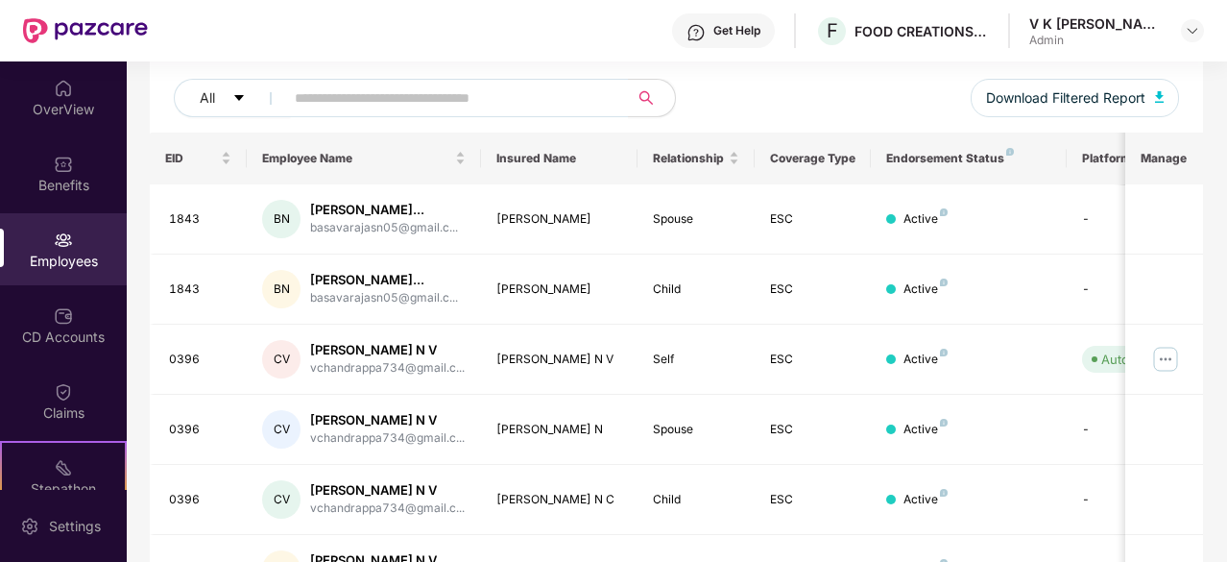
scroll to position [646, 0]
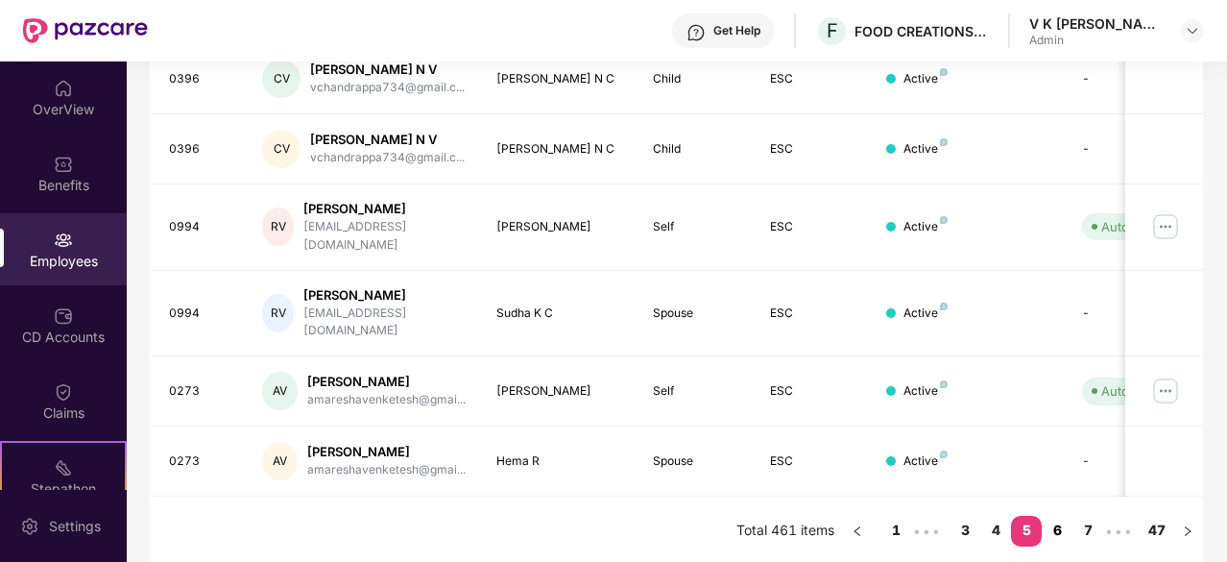
click at [1054, 531] on link "6" at bounding box center [1057, 530] width 31 height 29
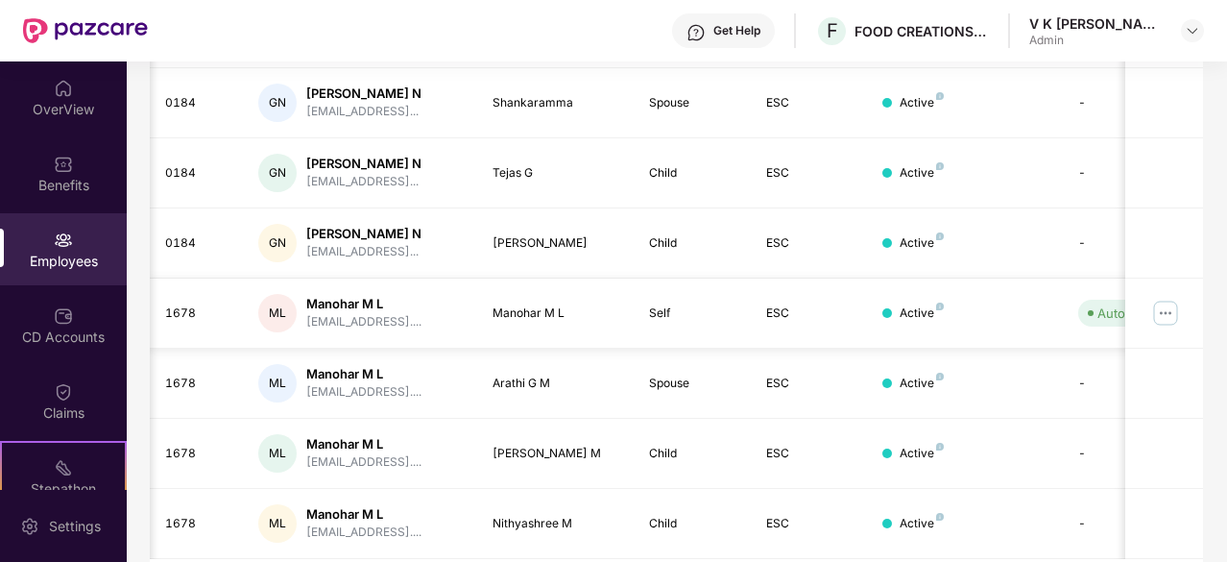
scroll to position [614, 0]
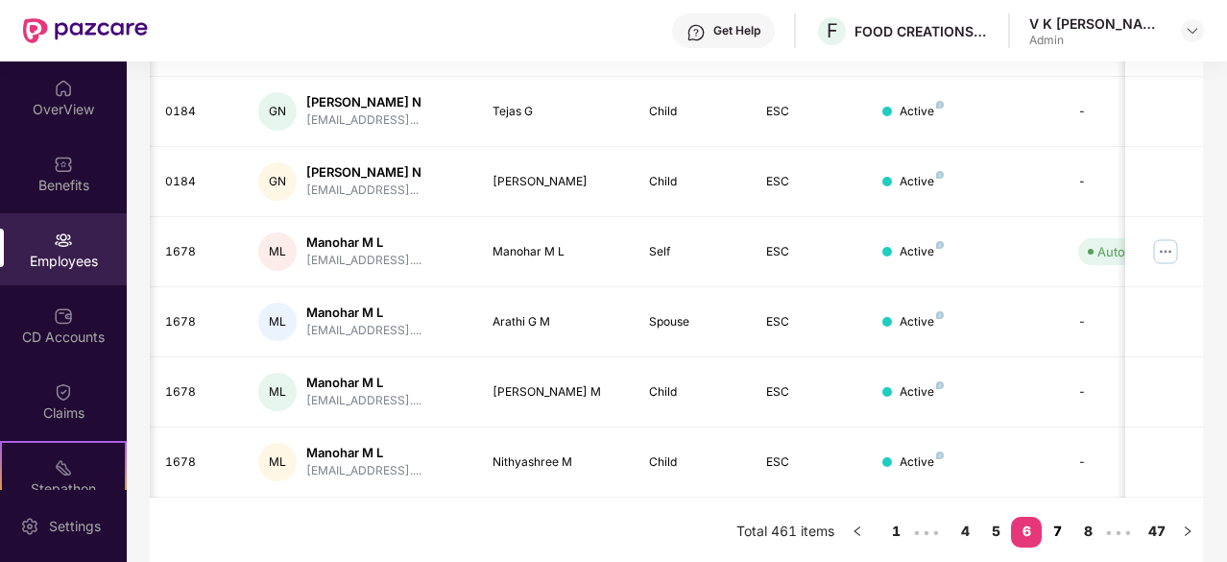
click at [1054, 528] on link "7" at bounding box center [1057, 531] width 31 height 29
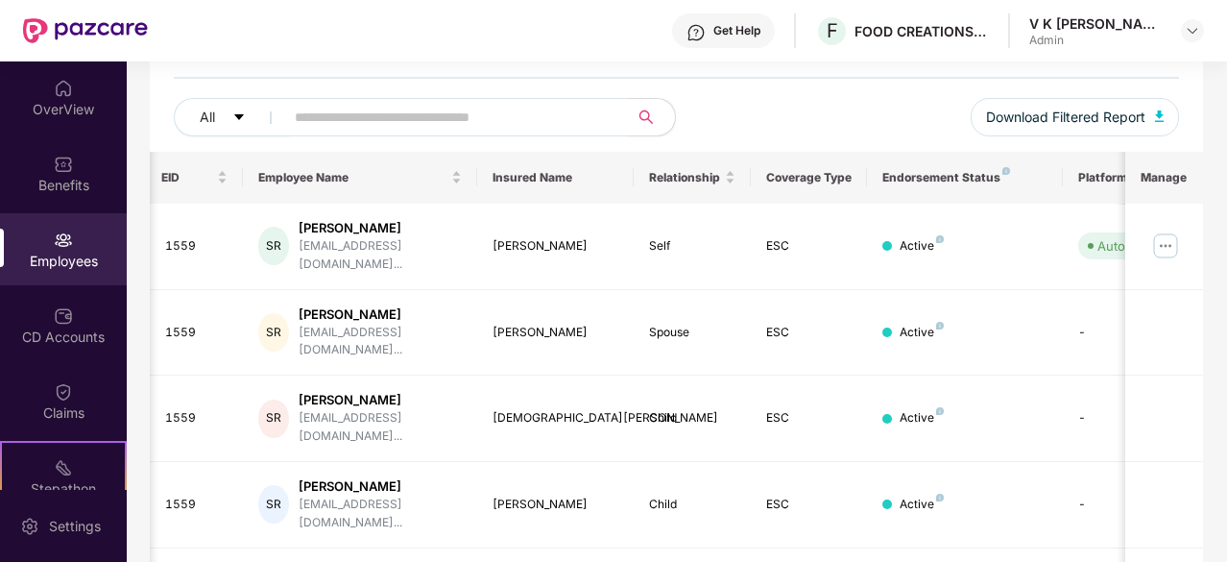
scroll to position [0, 0]
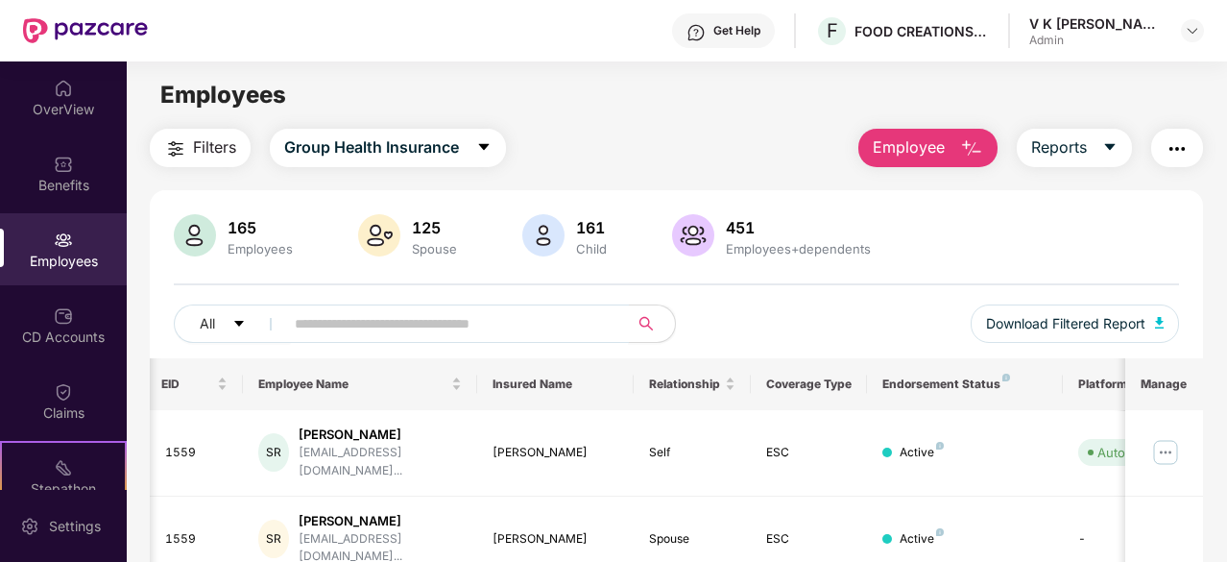
click at [371, 327] on input "text" at bounding box center [449, 323] width 308 height 29
type input "**"
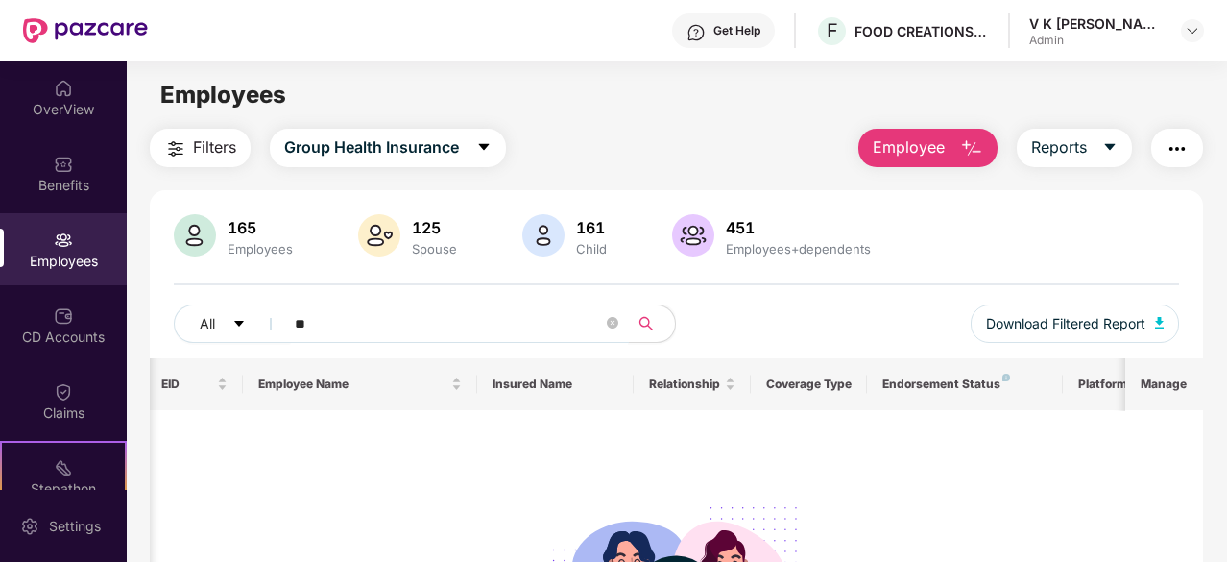
scroll to position [236, 0]
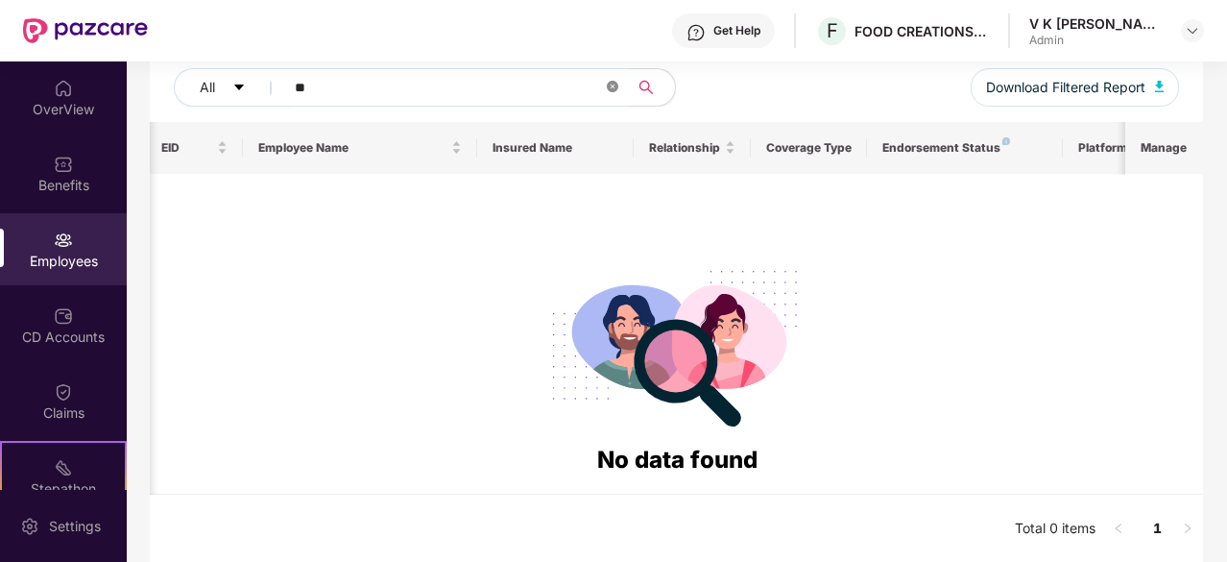
click at [610, 85] on icon "close-circle" at bounding box center [613, 87] width 12 height 12
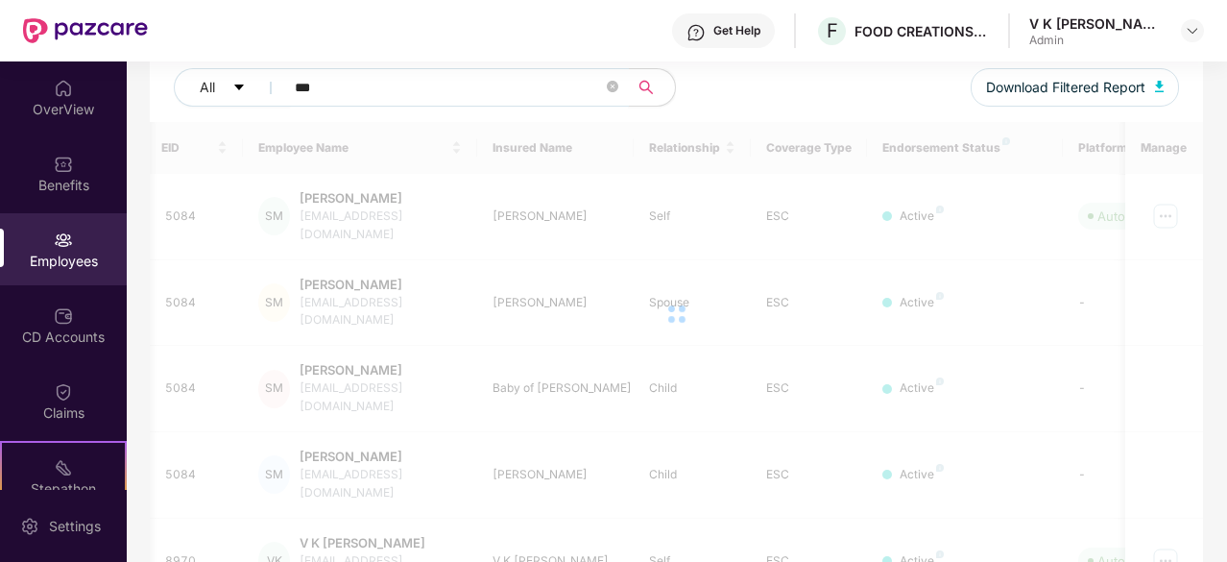
scroll to position [61, 0]
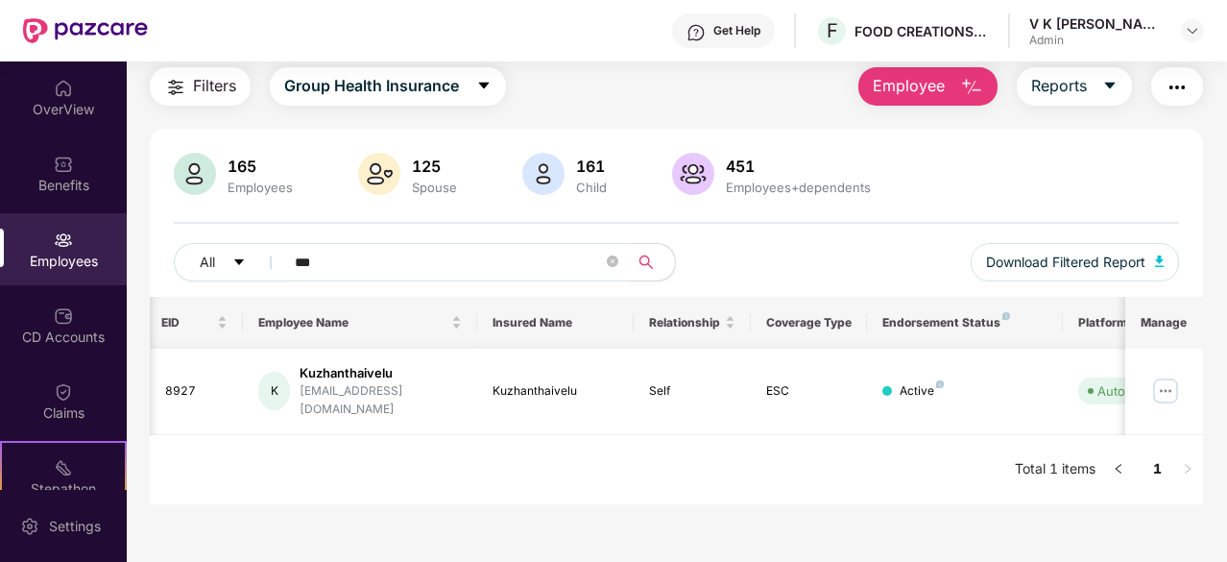
type input "***"
click at [1173, 387] on img at bounding box center [1165, 390] width 31 height 31
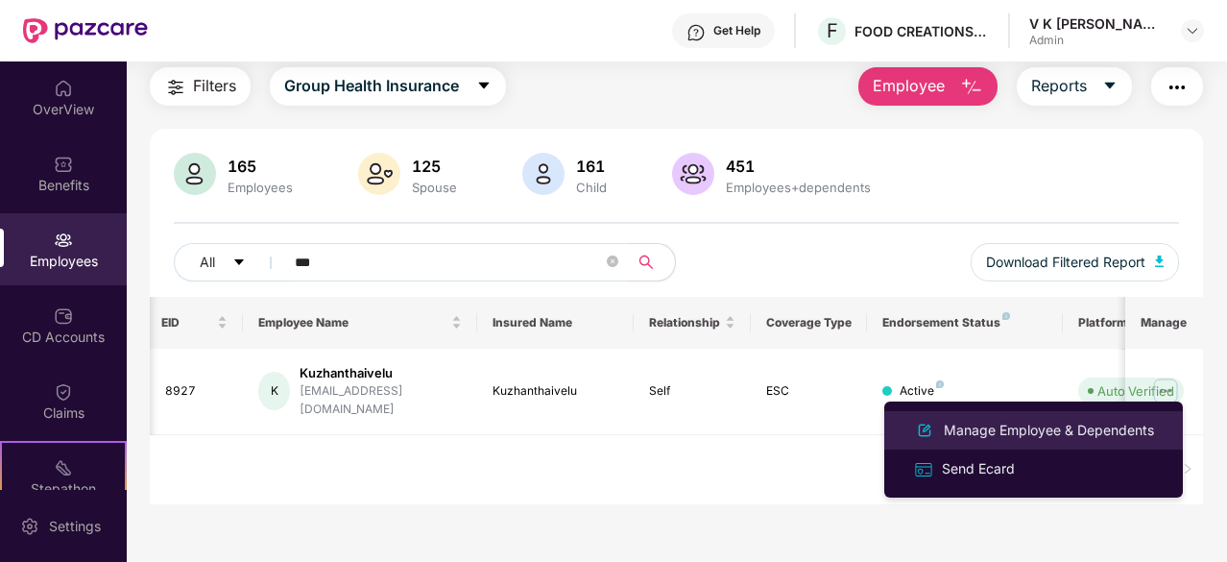
click at [968, 435] on div "Manage Employee & Dependents" at bounding box center [1049, 430] width 218 height 21
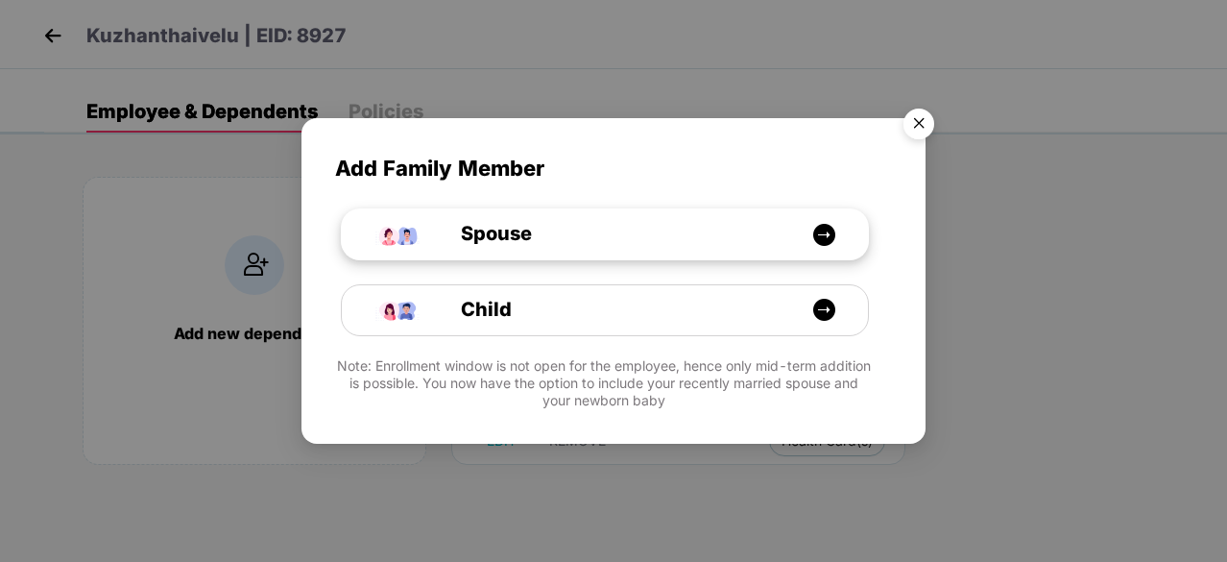
click at [553, 238] on div "Spouse" at bounding box center [615, 234] width 395 height 30
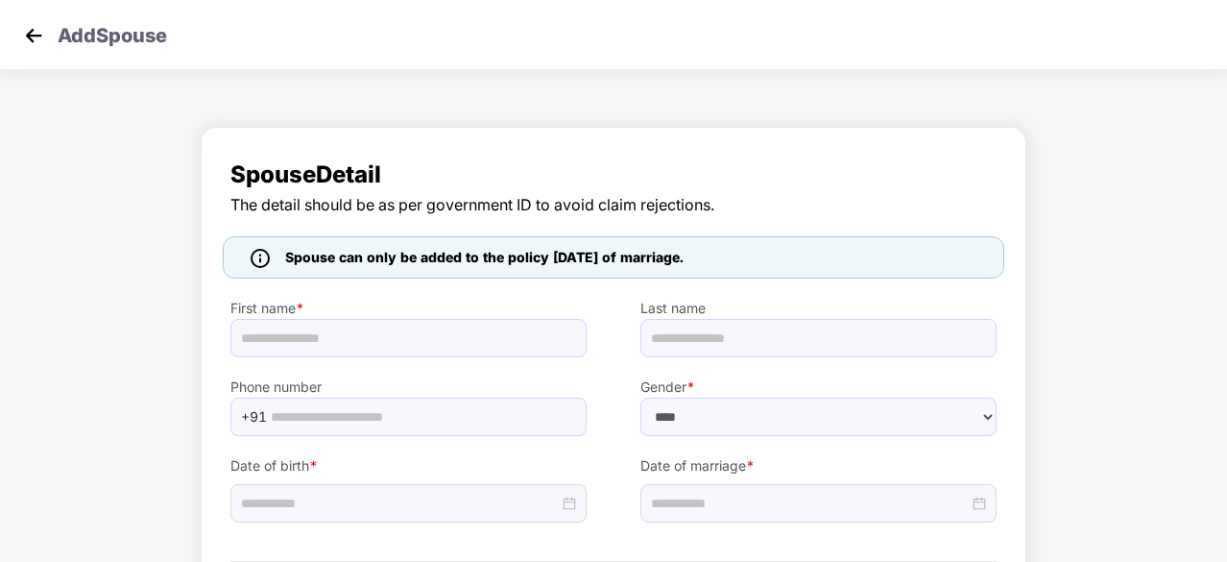
select select "******"
click at [262, 343] on input "text" at bounding box center [408, 338] width 356 height 38
type input "********"
click at [684, 343] on input "text" at bounding box center [818, 338] width 356 height 38
click at [487, 420] on input "text" at bounding box center [423, 416] width 304 height 29
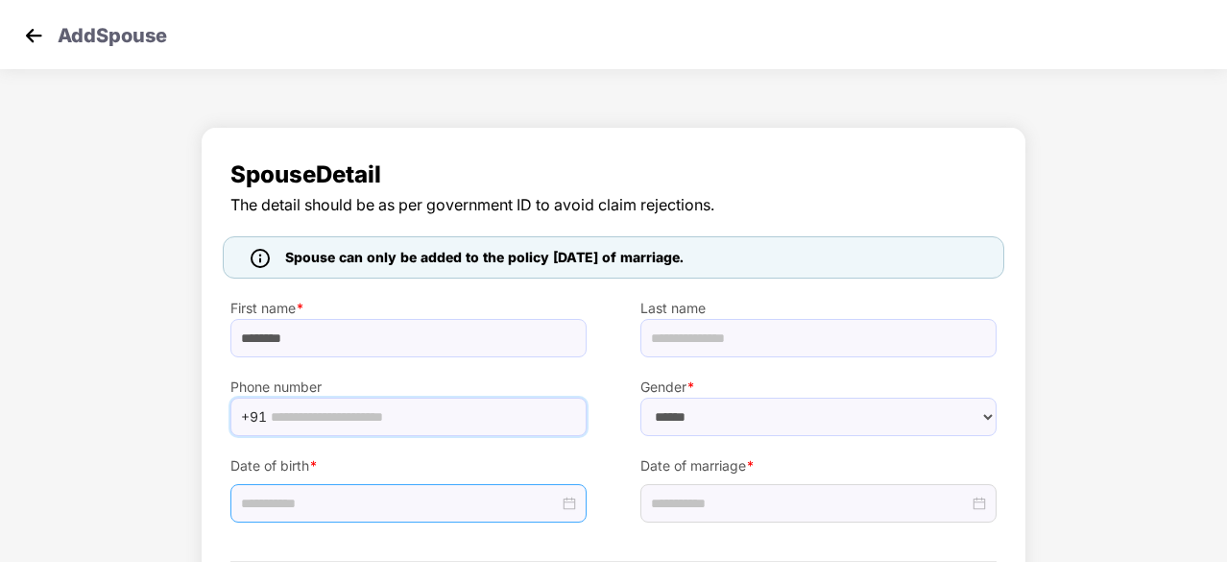
click at [431, 497] on input at bounding box center [400, 503] width 318 height 21
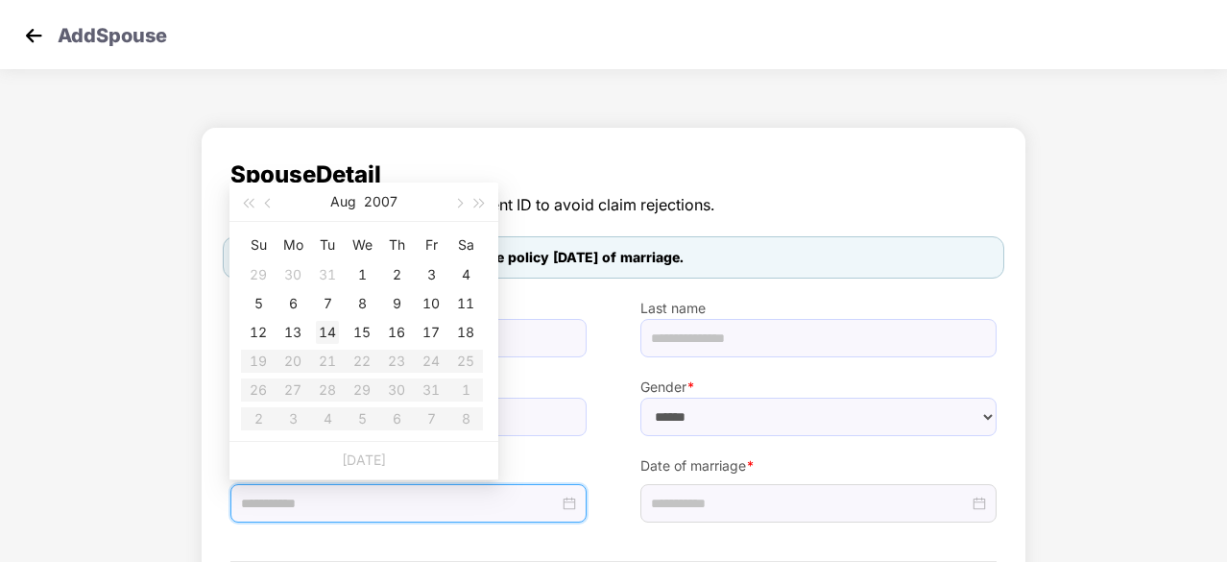
click at [326, 322] on div "14" at bounding box center [327, 332] width 23 height 23
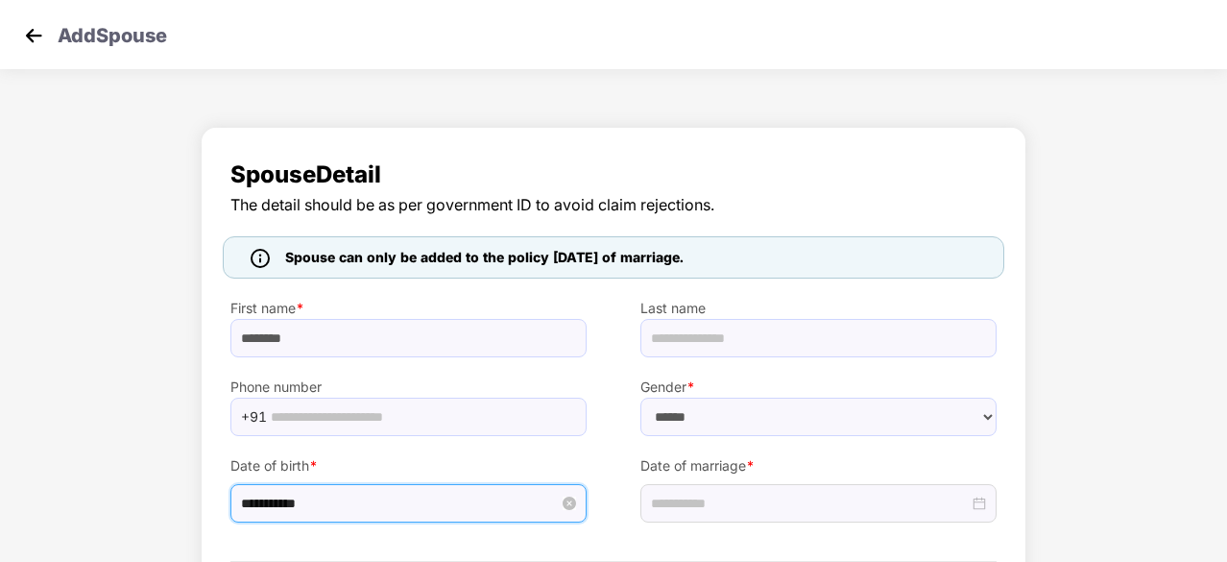
click at [331, 498] on input "**********" at bounding box center [400, 503] width 318 height 21
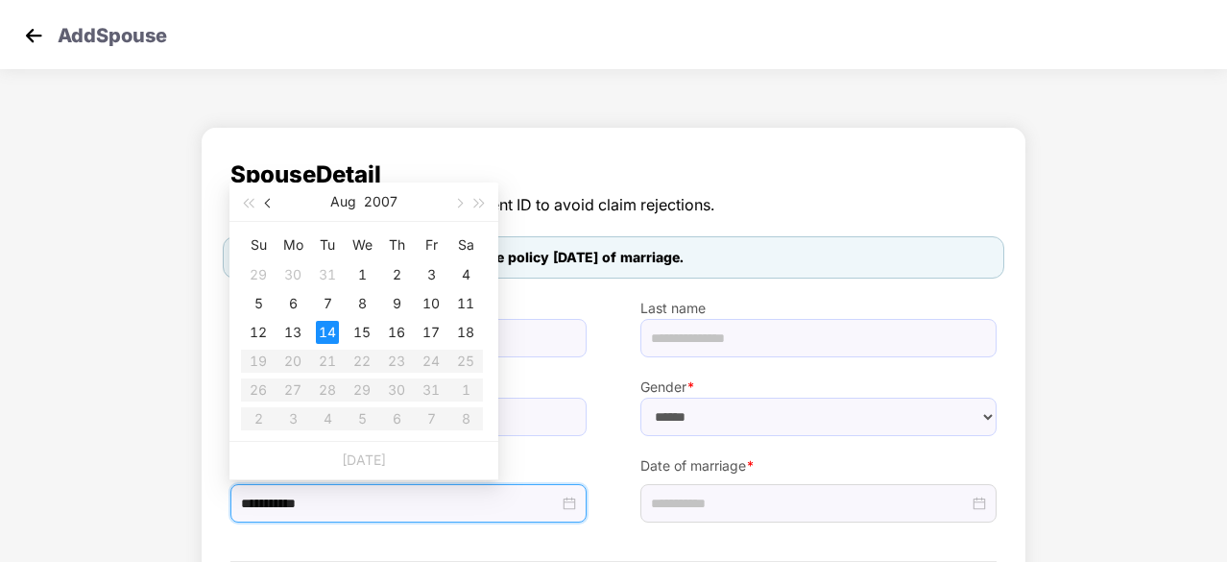
click at [271, 202] on span "button" at bounding box center [270, 204] width 10 height 10
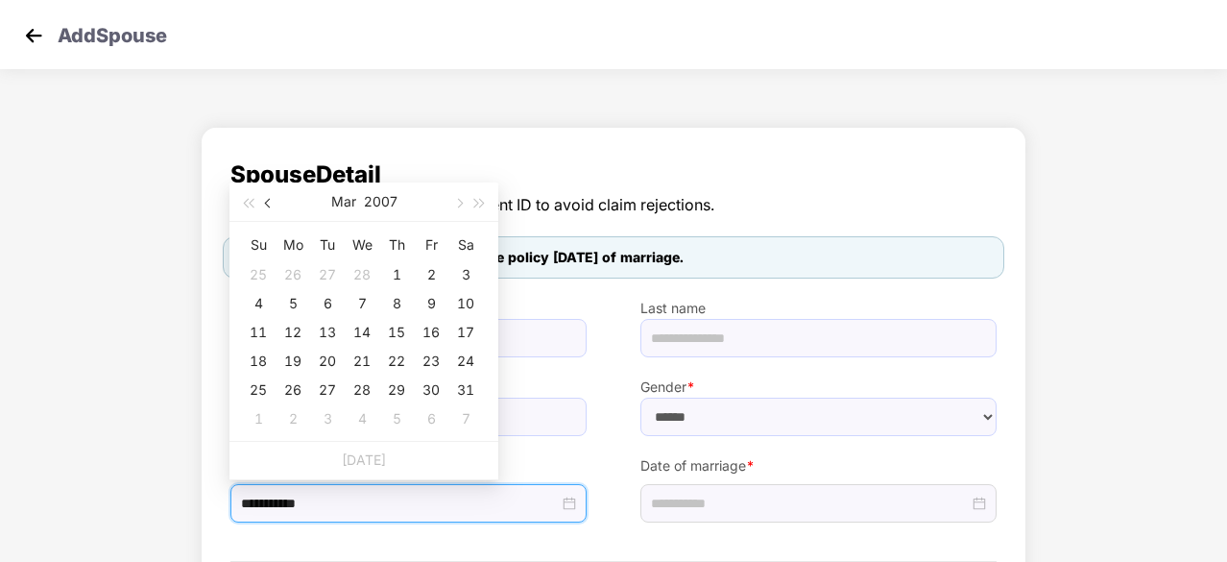
click at [271, 202] on span "button" at bounding box center [270, 204] width 10 height 10
click at [377, 199] on button "2007" at bounding box center [380, 201] width 34 height 38
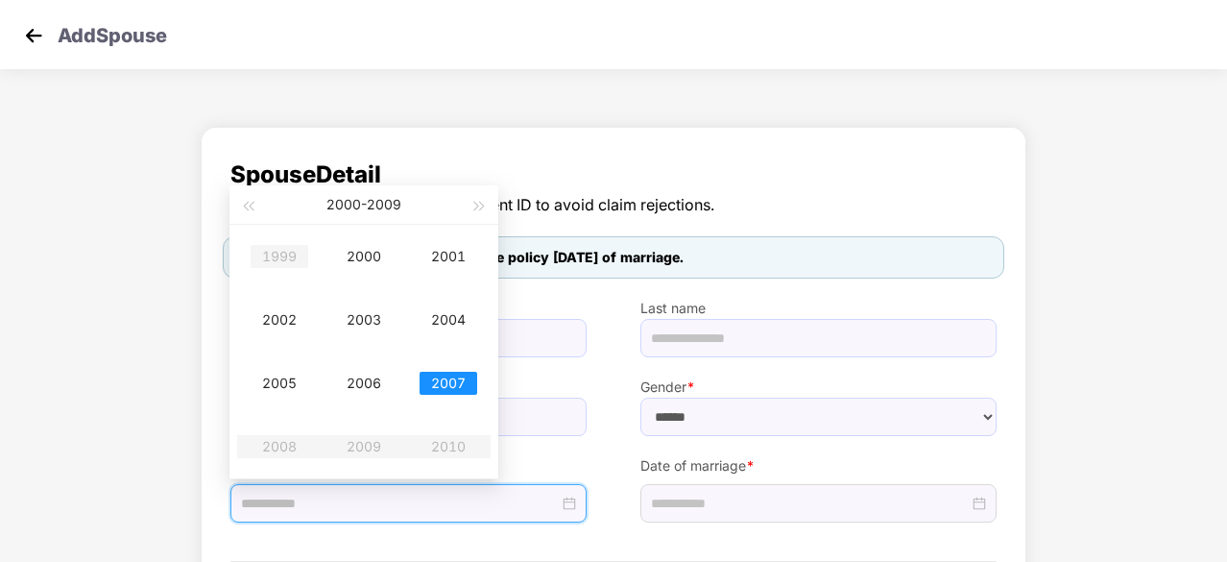
click at [280, 260] on div "1999" at bounding box center [280, 256] width 58 height 23
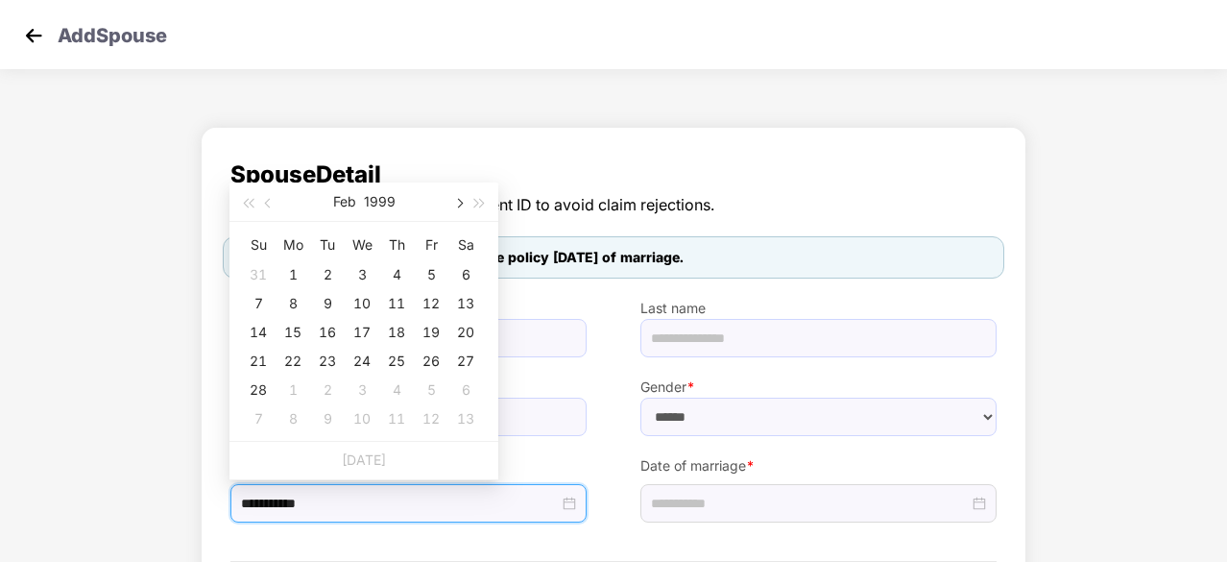
click at [459, 205] on span "button" at bounding box center [458, 204] width 10 height 10
type input "**********"
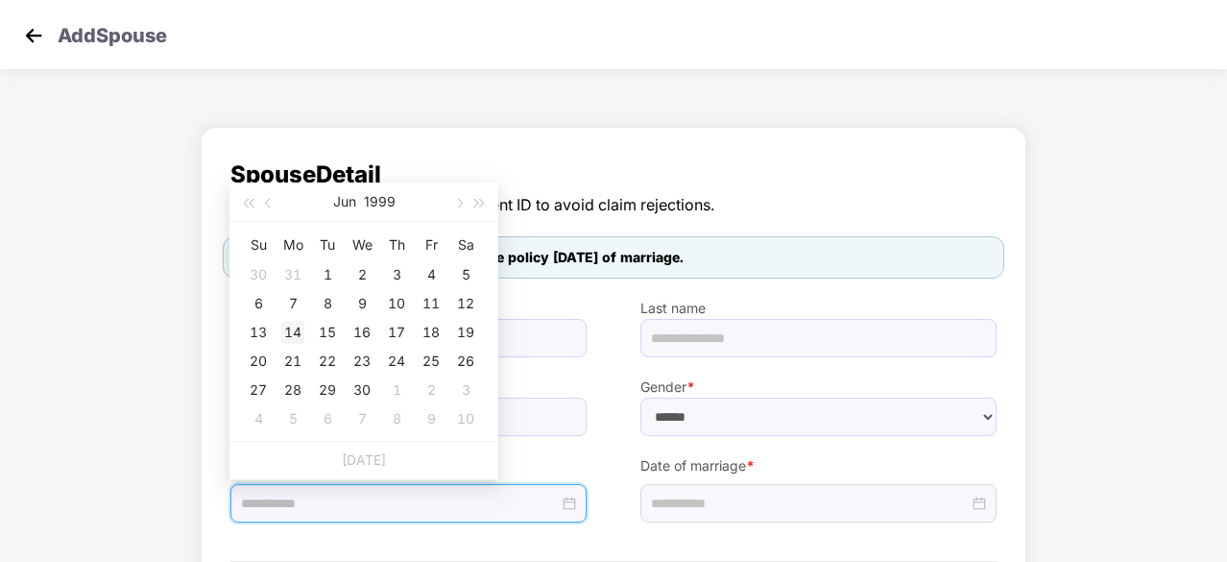
click at [296, 323] on div "14" at bounding box center [292, 332] width 23 height 23
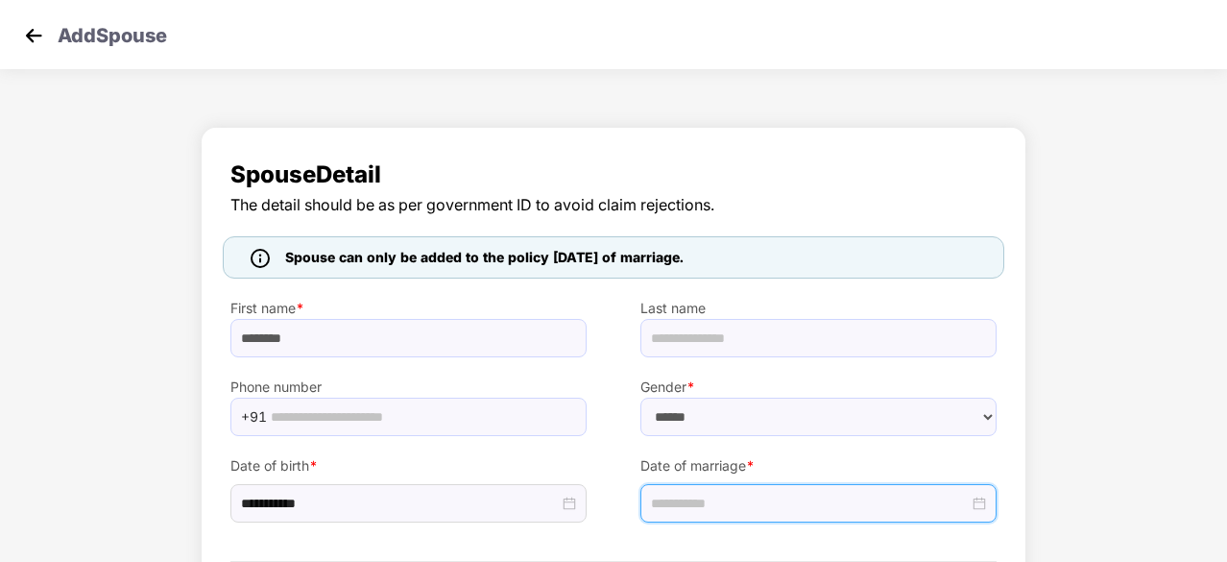
click at [688, 495] on input at bounding box center [810, 503] width 318 height 21
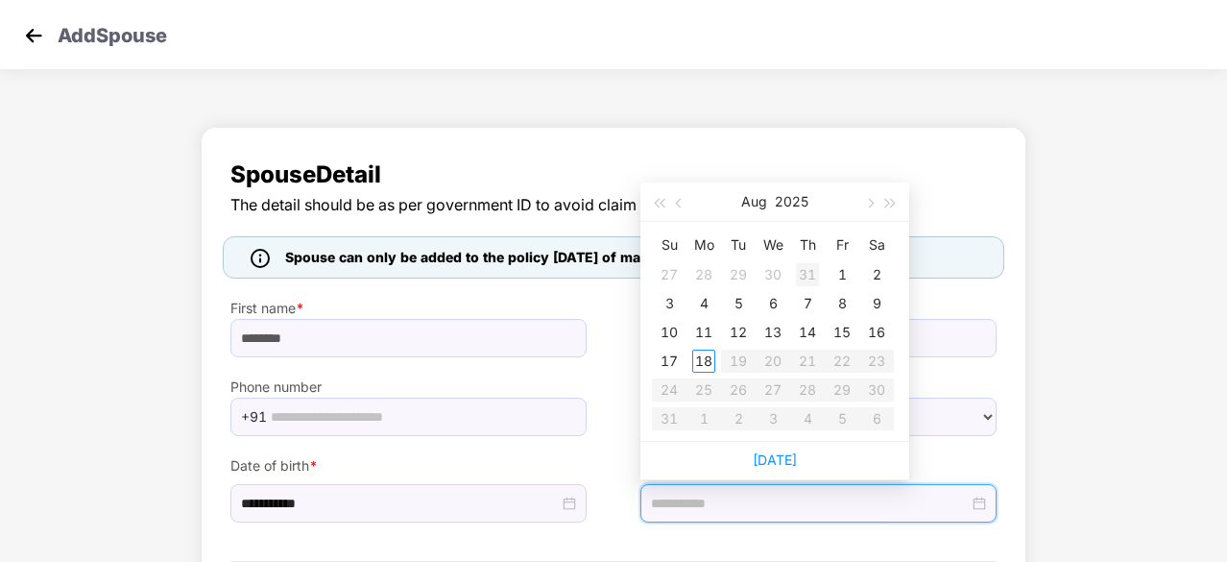
type input "**********"
click at [680, 204] on span "button" at bounding box center [681, 204] width 10 height 10
type input "**********"
click at [704, 356] on div "21" at bounding box center [703, 361] width 23 height 23
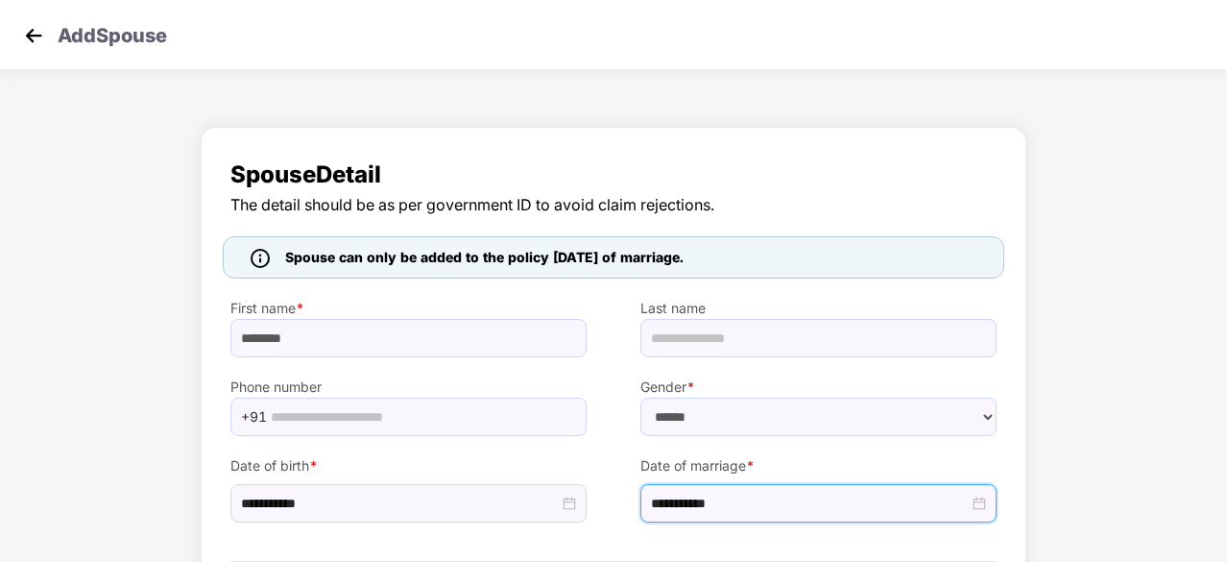
scroll to position [108, 0]
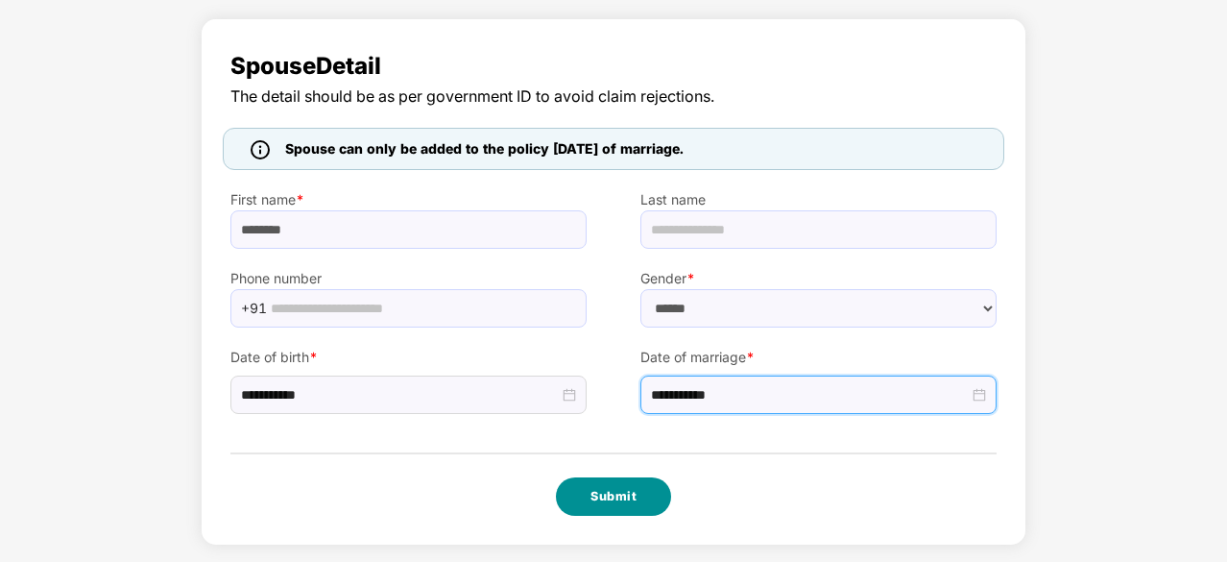
click at [611, 489] on button "Submit" at bounding box center [613, 496] width 115 height 38
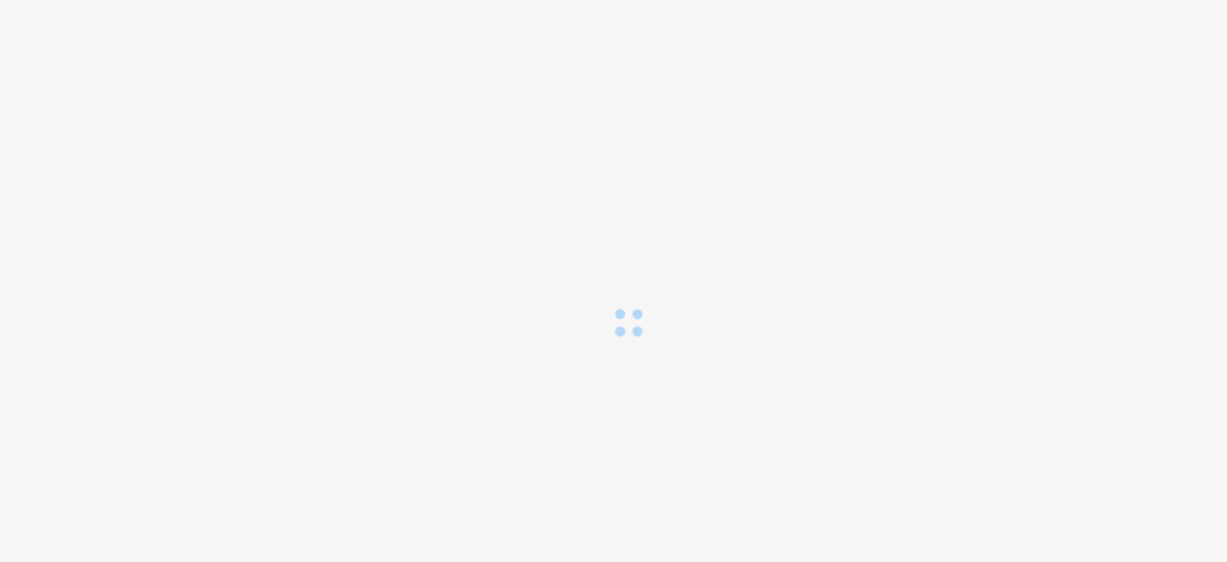
scroll to position [0, 0]
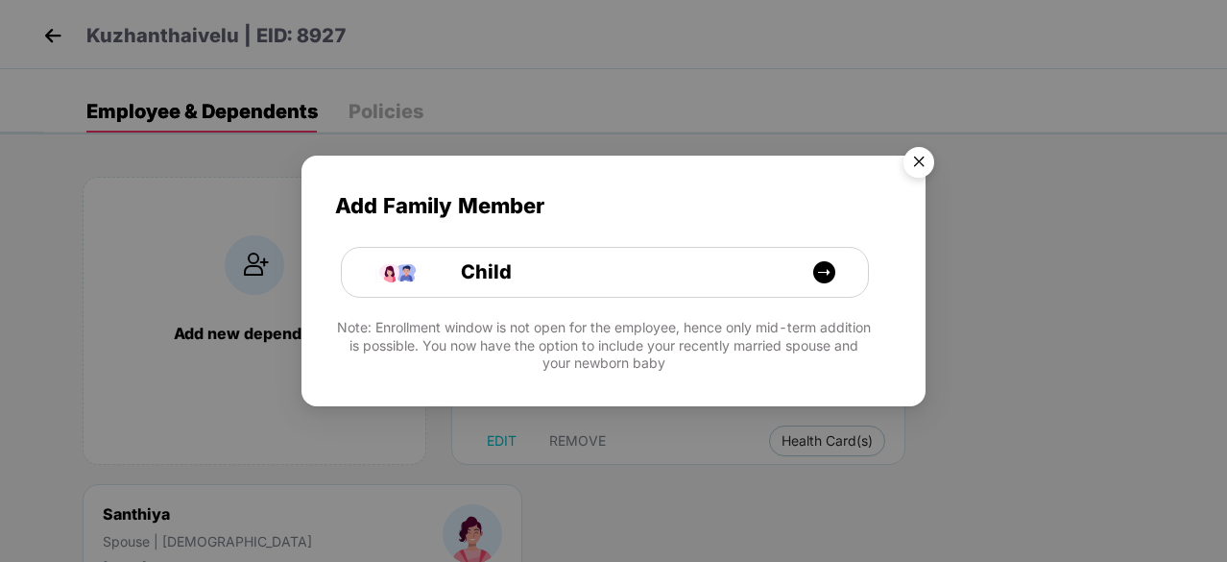
click at [918, 161] on img "Close" at bounding box center [919, 165] width 54 height 54
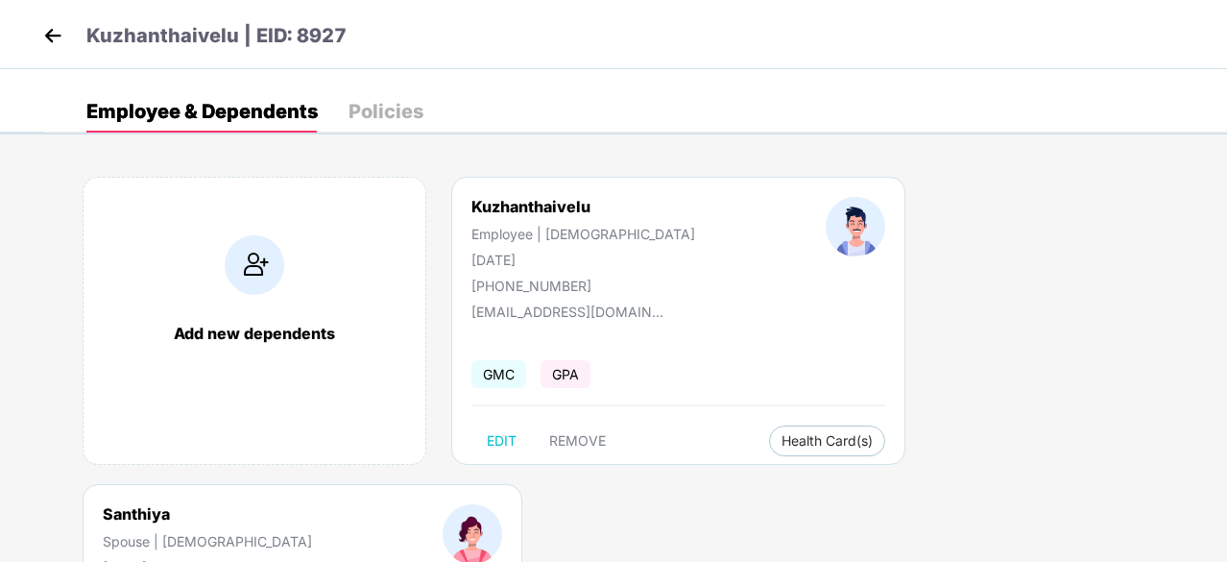
click at [382, 110] on div "Policies" at bounding box center [386, 111] width 75 height 19
